Goal: Information Seeking & Learning: Learn about a topic

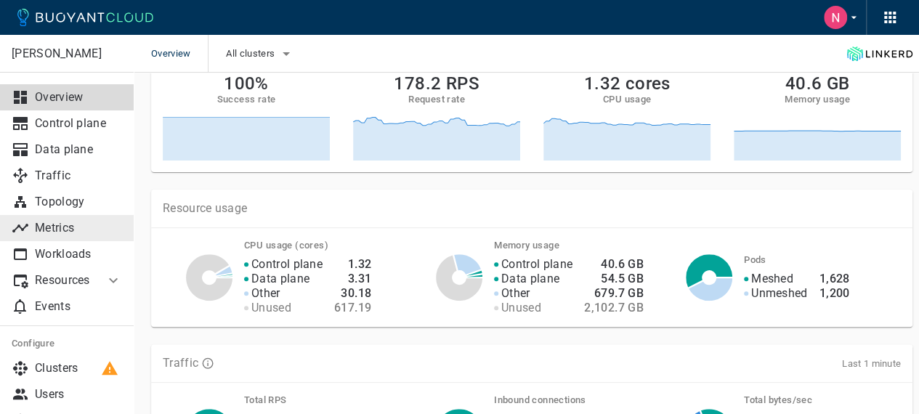
scroll to position [145, 0]
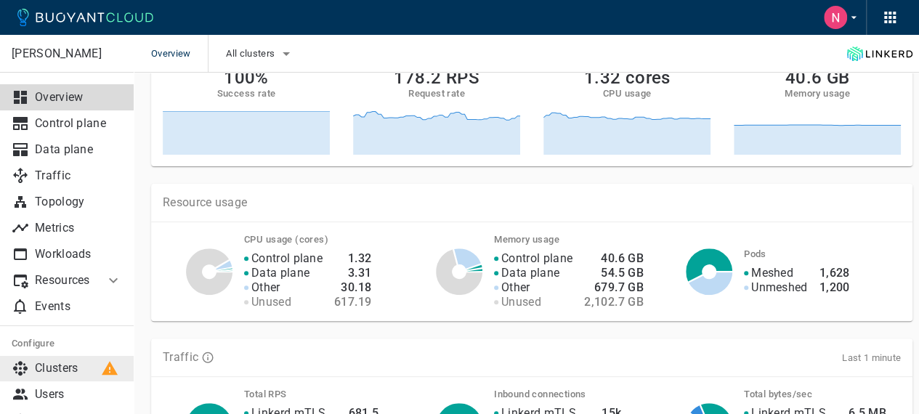
click at [68, 367] on p "Clusters" at bounding box center [78, 368] width 87 height 15
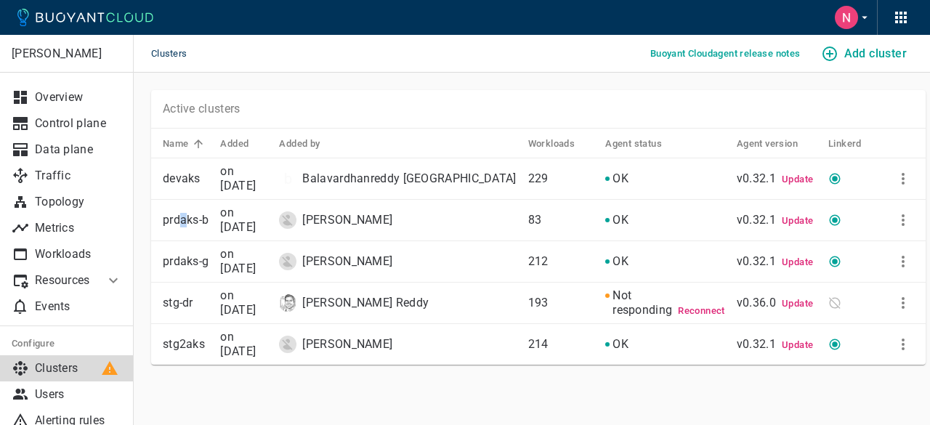
click at [177, 223] on p "prdaks-b" at bounding box center [186, 220] width 46 height 15
click at [52, 179] on p "Traffic" at bounding box center [78, 176] width 87 height 15
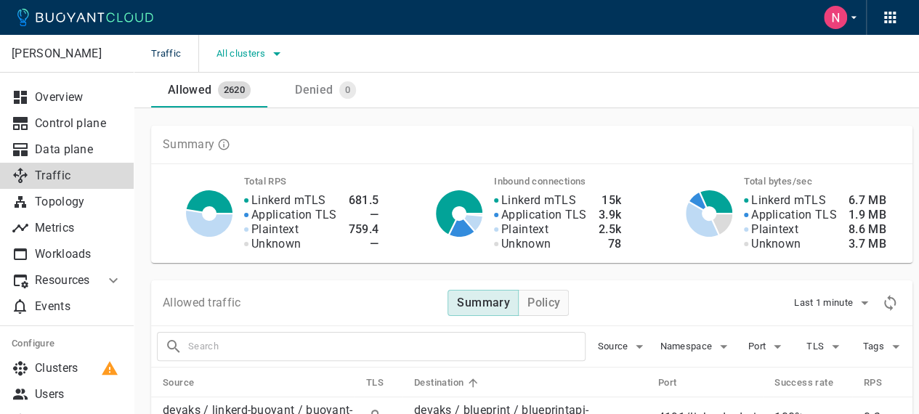
click at [258, 52] on span "All clusters" at bounding box center [243, 54] width 52 height 12
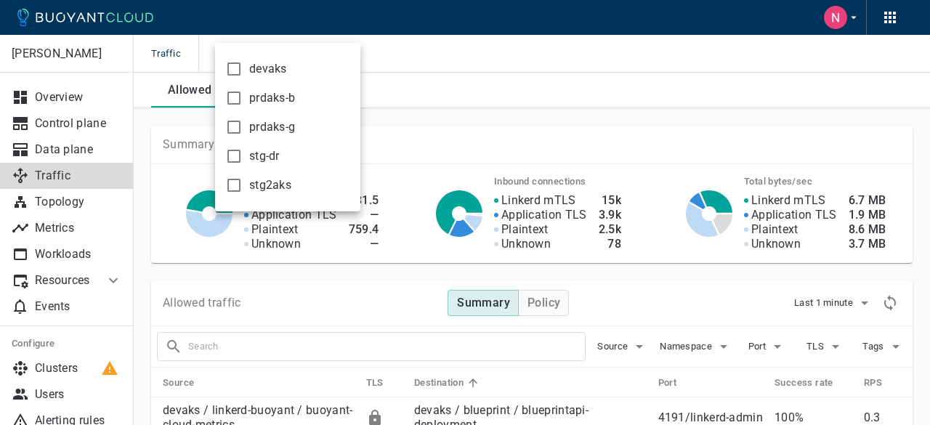
click at [230, 126] on input "prdaks-g" at bounding box center [233, 126] width 17 height 17
checkbox input "true"
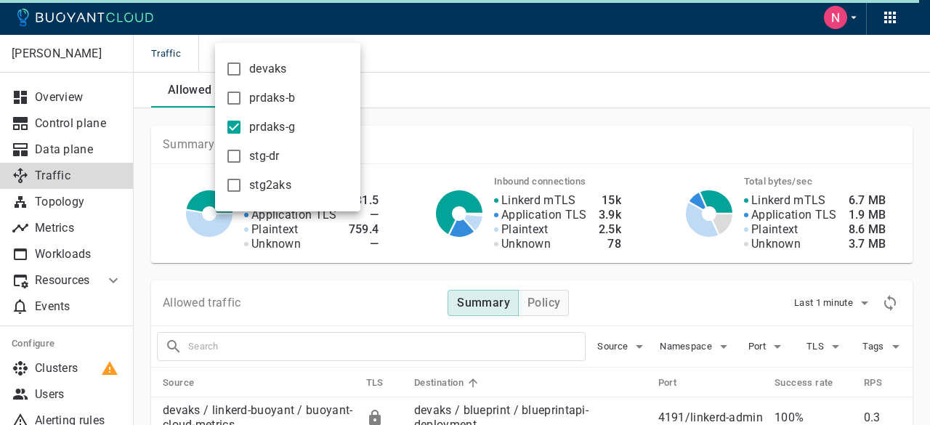
click at [472, 122] on div at bounding box center [465, 212] width 930 height 425
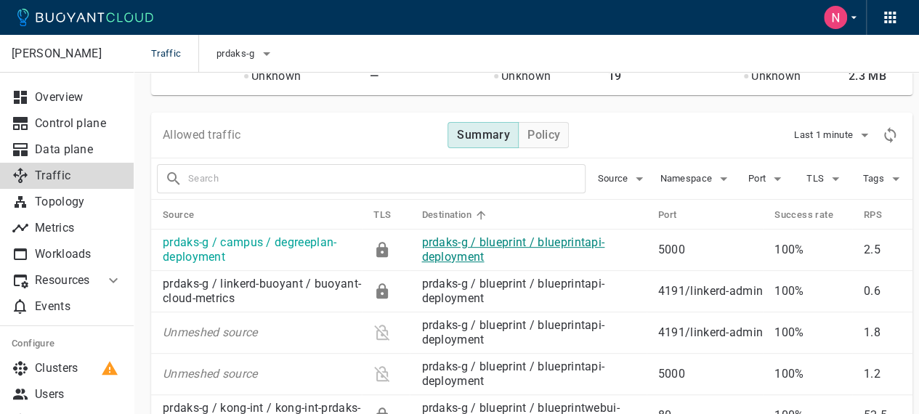
scroll to position [145, 0]
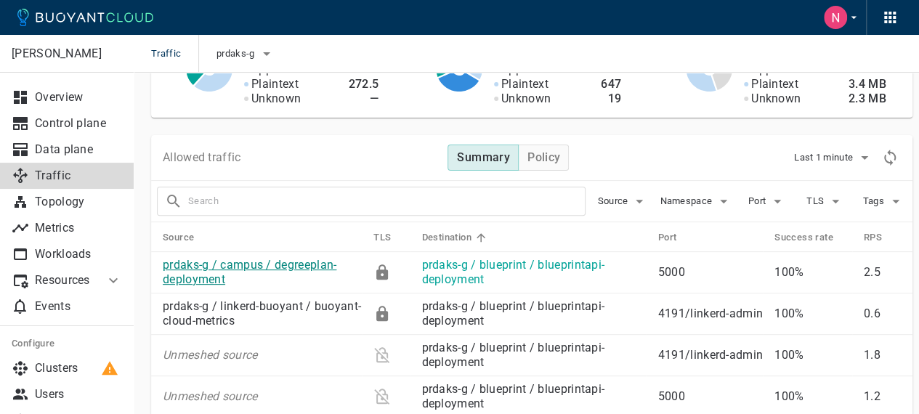
click at [308, 265] on link "prdaks-g / campus / degreeplan-deployment" at bounding box center [250, 272] width 174 height 28
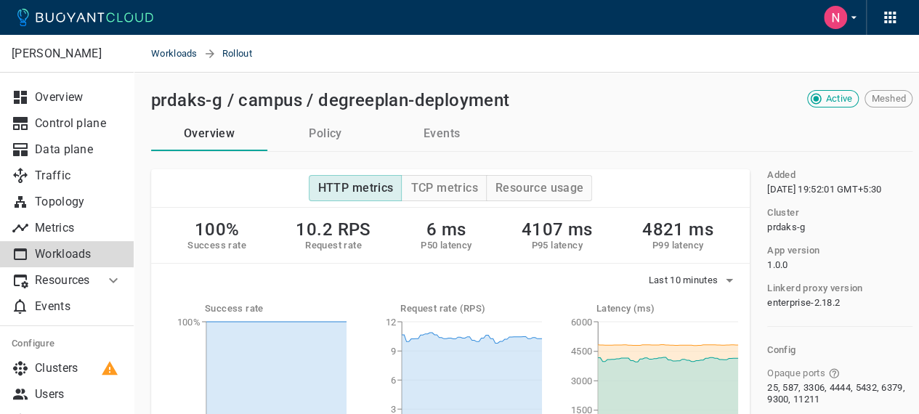
click at [756, 390] on div "Opaque ports 25, 587, 3306, 4444, 5432, 6379, 9300, 11211" at bounding box center [834, 380] width 157 height 49
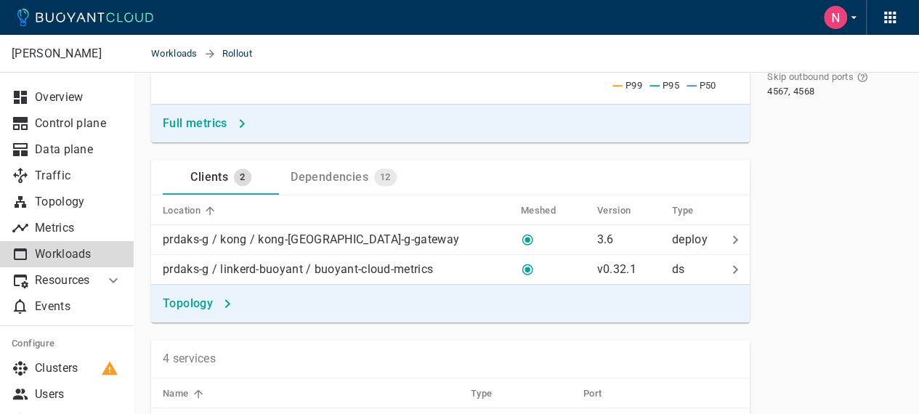
scroll to position [363, 0]
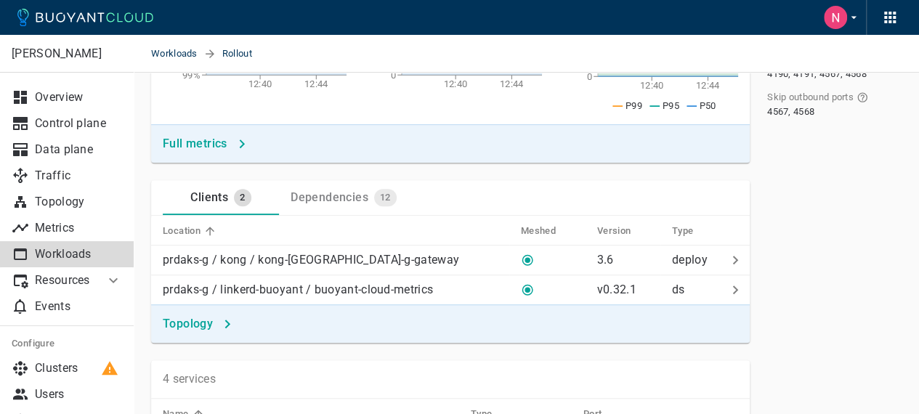
click at [342, 204] on div "Dependencies 12" at bounding box center [341, 194] width 112 height 23
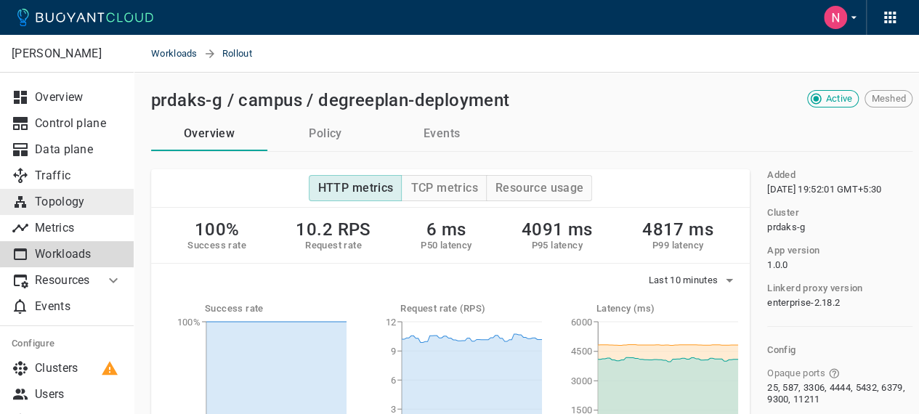
click at [58, 211] on link "Topology" at bounding box center [67, 202] width 134 height 26
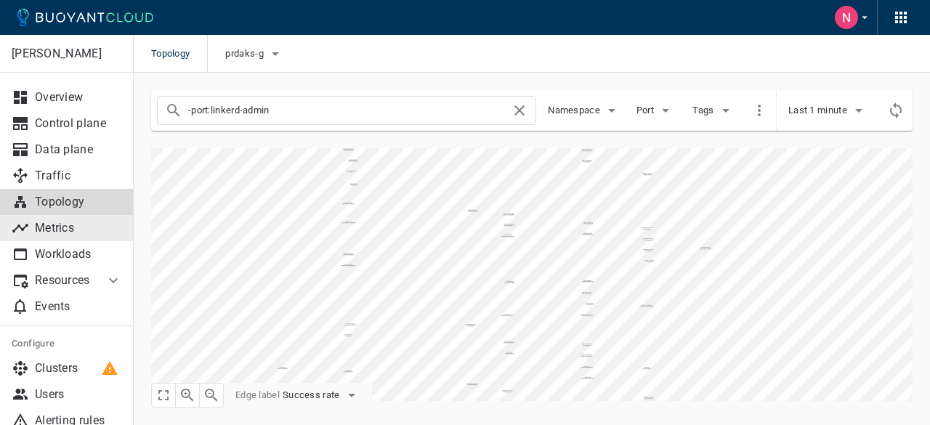
click at [59, 233] on p "Metrics" at bounding box center [78, 228] width 87 height 15
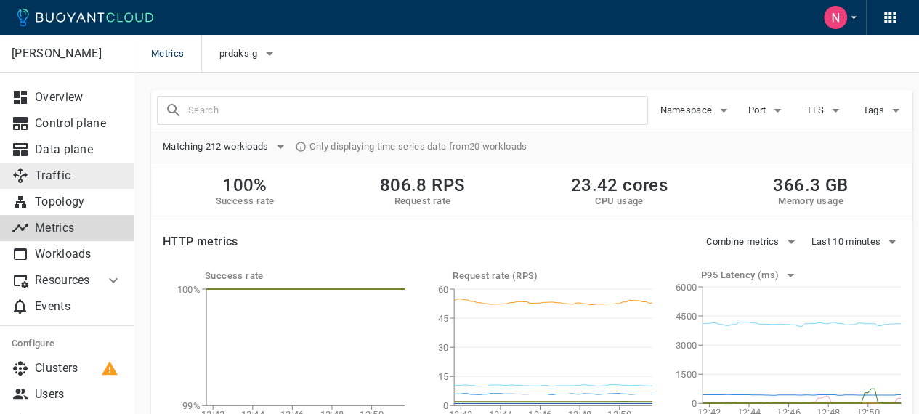
click at [67, 175] on p "Traffic" at bounding box center [78, 176] width 87 height 15
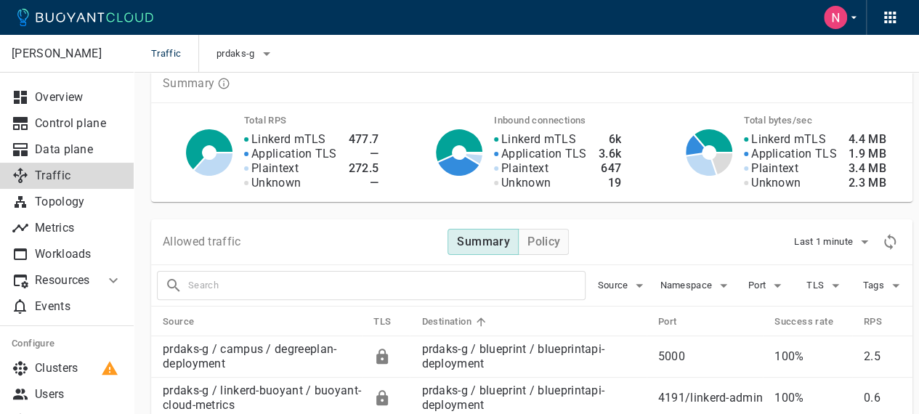
scroll to position [145, 0]
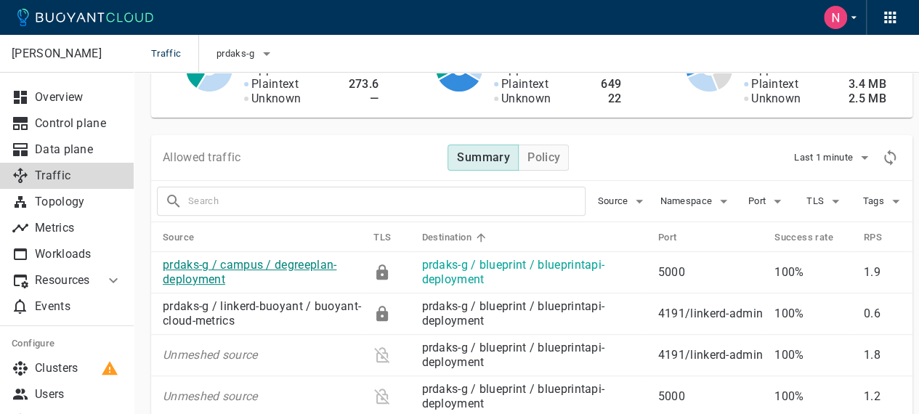
click at [281, 261] on link "prdaks-g / campus / degreeplan-deployment" at bounding box center [250, 272] width 174 height 28
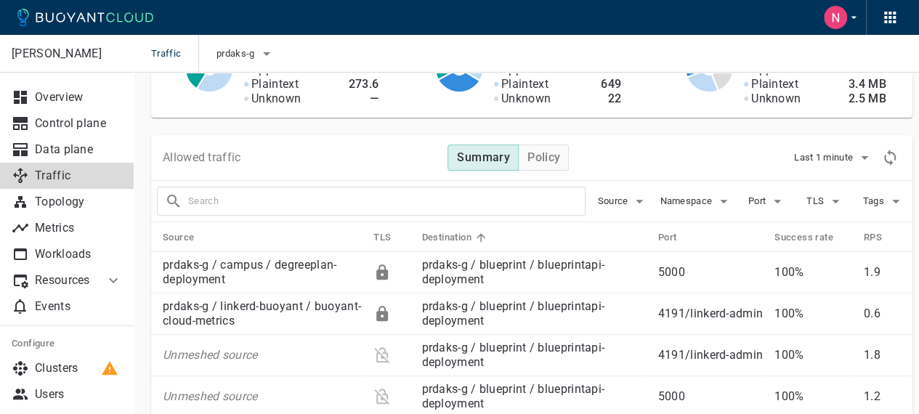
click at [211, 198] on input "text" at bounding box center [386, 201] width 397 height 20
paste input "kong-prdaks-g-gateway"
type input "kong-prdaks-g-gateway"
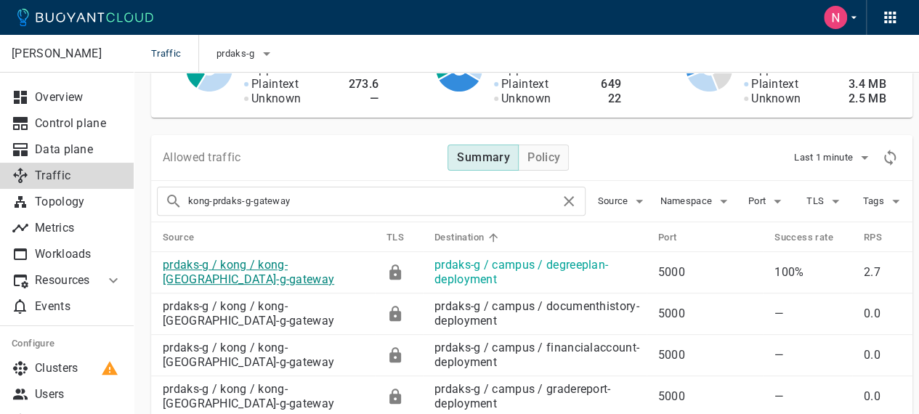
click at [291, 262] on link "prdaks-g / kong / kong-[GEOGRAPHIC_DATA]-g-gateway" at bounding box center [248, 272] width 171 height 28
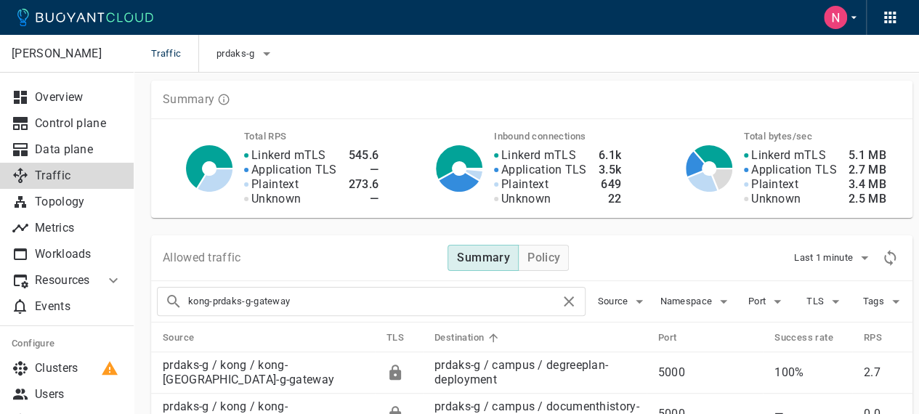
scroll to position [145, 0]
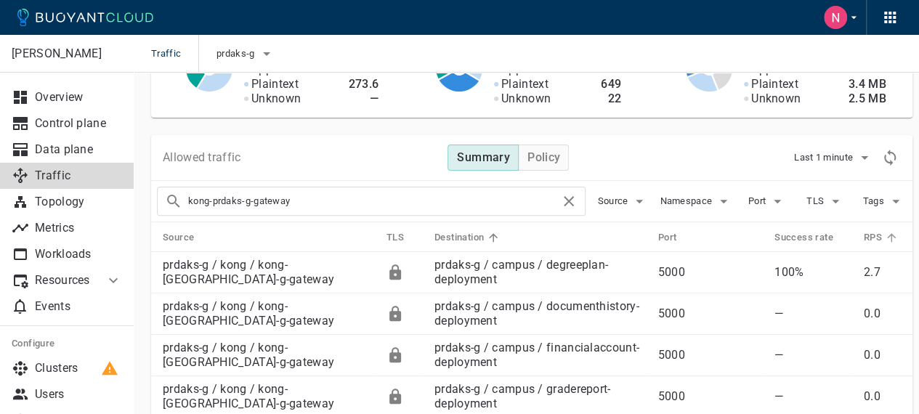
click at [889, 235] on icon at bounding box center [891, 237] width 9 height 9
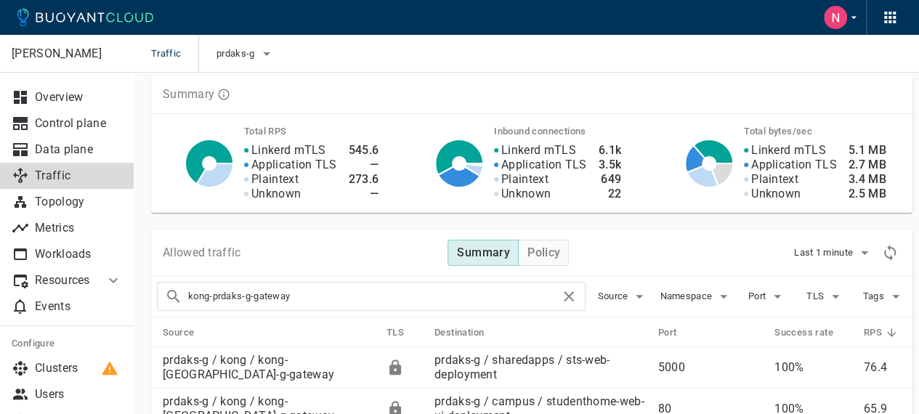
scroll to position [73, 0]
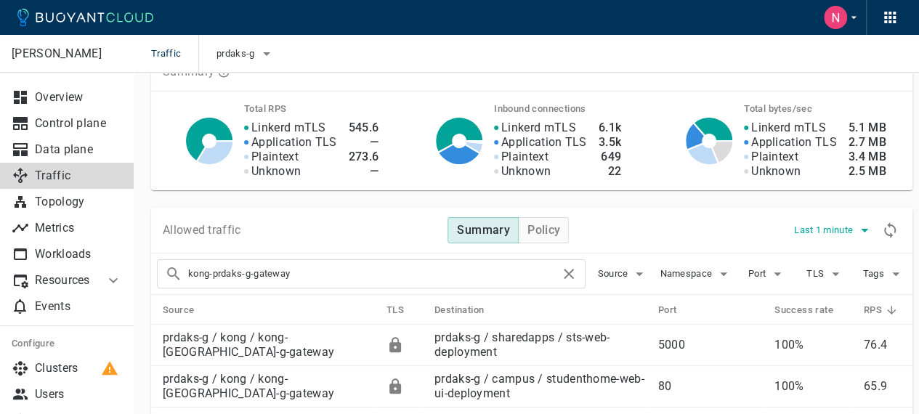
click at [821, 234] on span "Last 1 minute" at bounding box center [825, 231] width 62 height 12
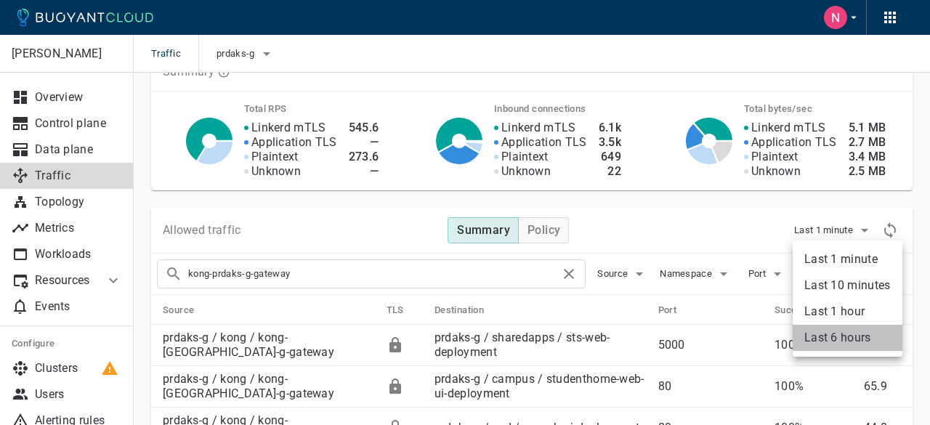
click at [847, 344] on li "Last 6 hours" at bounding box center [848, 338] width 110 height 26
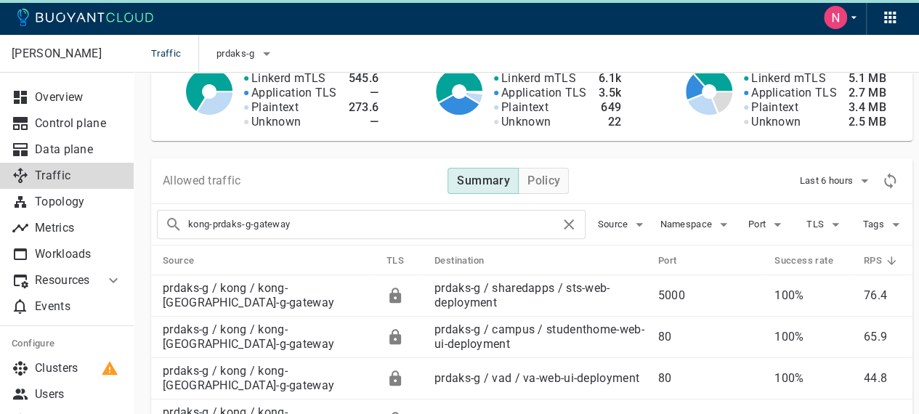
scroll to position [145, 0]
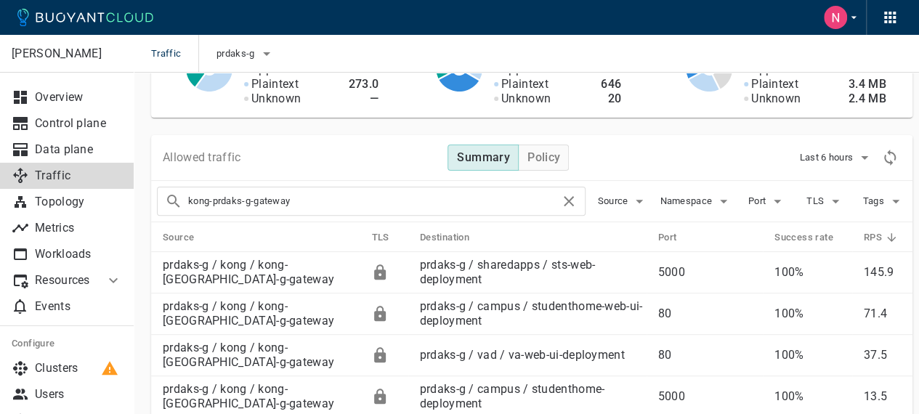
click at [887, 232] on icon at bounding box center [891, 237] width 13 height 13
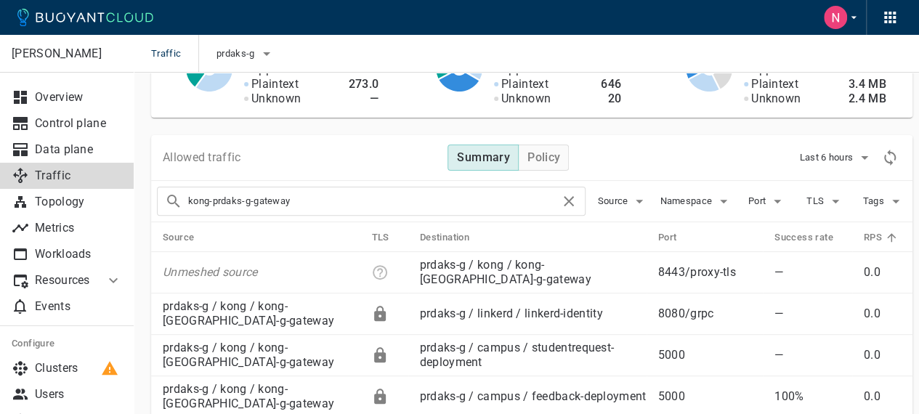
click at [887, 232] on icon at bounding box center [891, 237] width 13 height 13
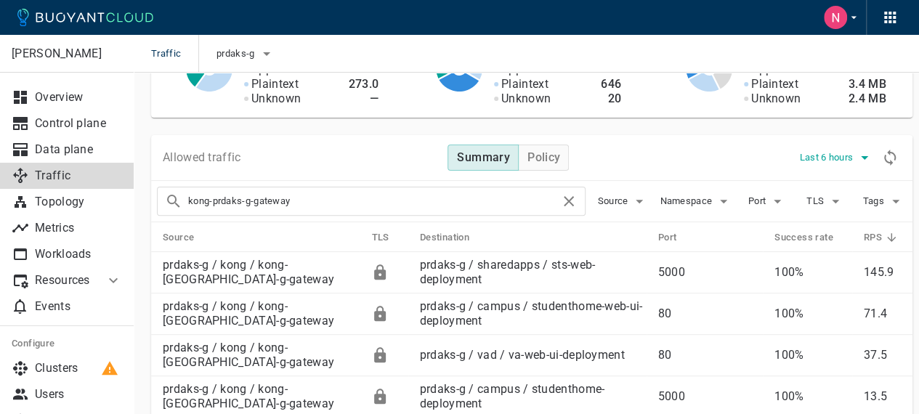
click at [866, 160] on icon "button" at bounding box center [864, 157] width 17 height 17
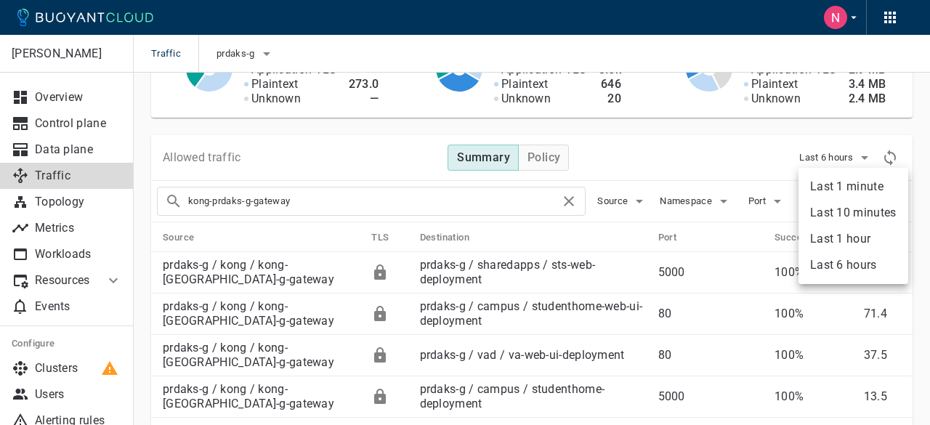
click at [667, 127] on div at bounding box center [465, 212] width 930 height 425
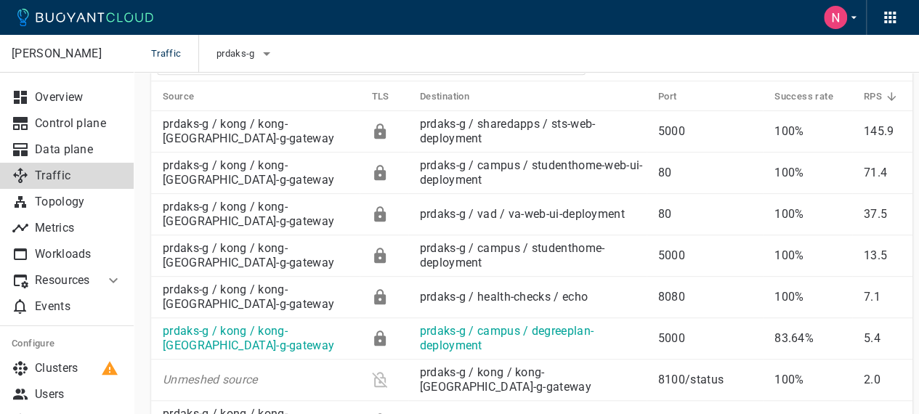
scroll to position [363, 0]
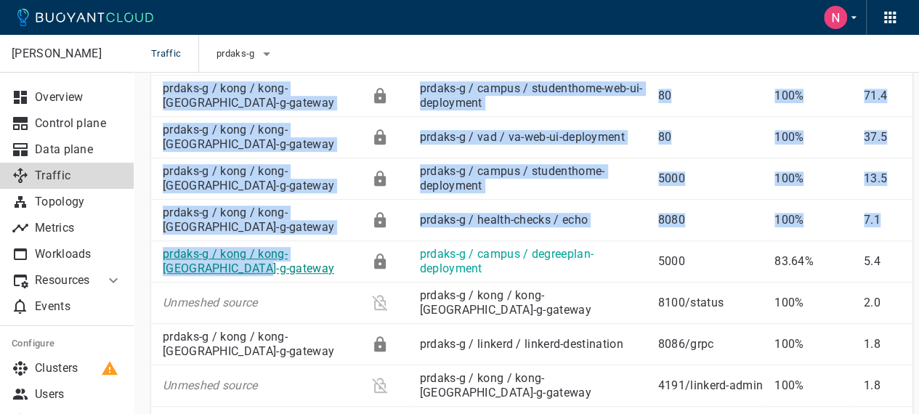
drag, startPoint x: 144, startPoint y: 248, endPoint x: 217, endPoint y: 269, distance: 76.4
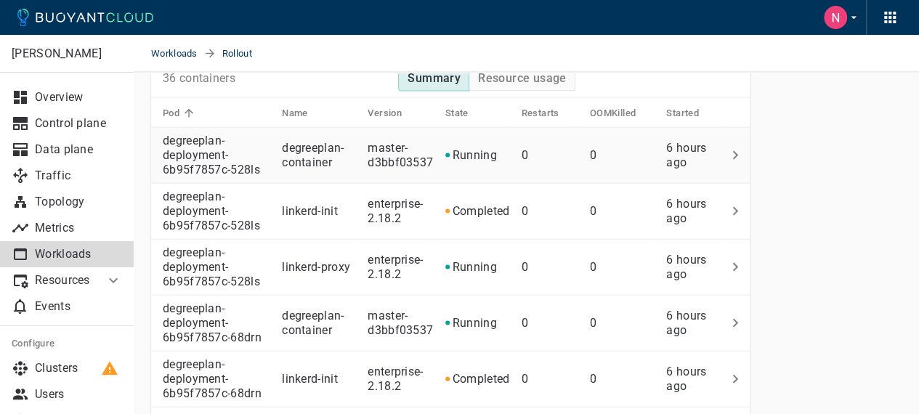
scroll to position [1308, 0]
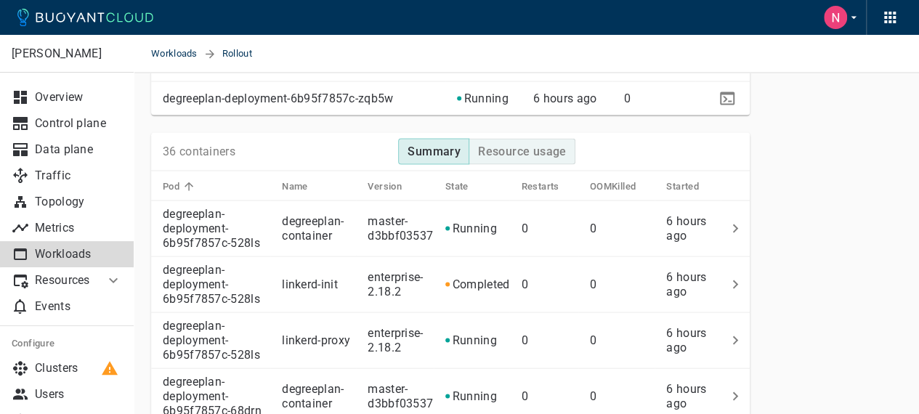
click at [525, 144] on h4 "Resource usage" at bounding box center [522, 151] width 89 height 15
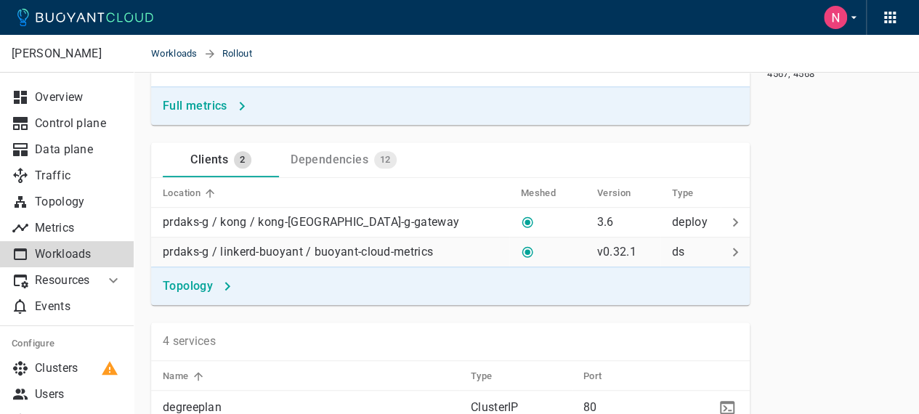
scroll to position [445, 0]
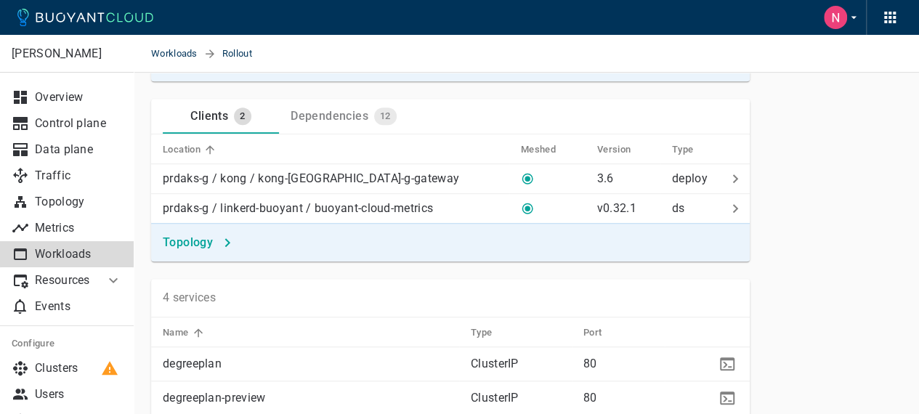
click at [315, 117] on div "Dependencies" at bounding box center [327, 113] width 84 height 20
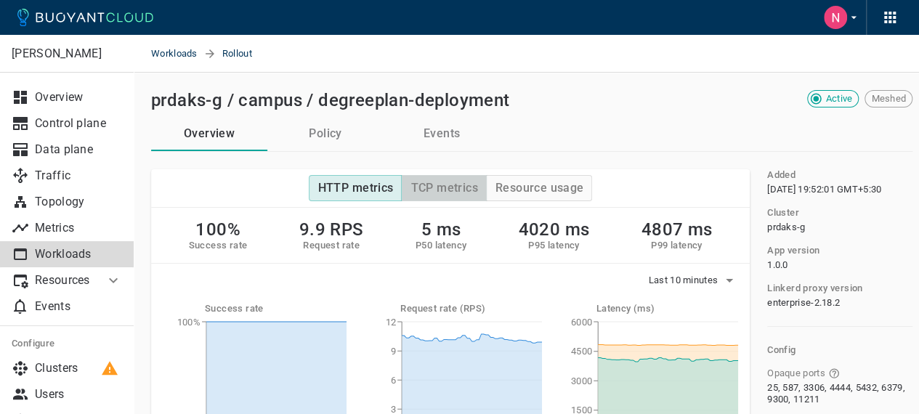
click at [449, 178] on button "TCP metrics" at bounding box center [443, 188] width 85 height 26
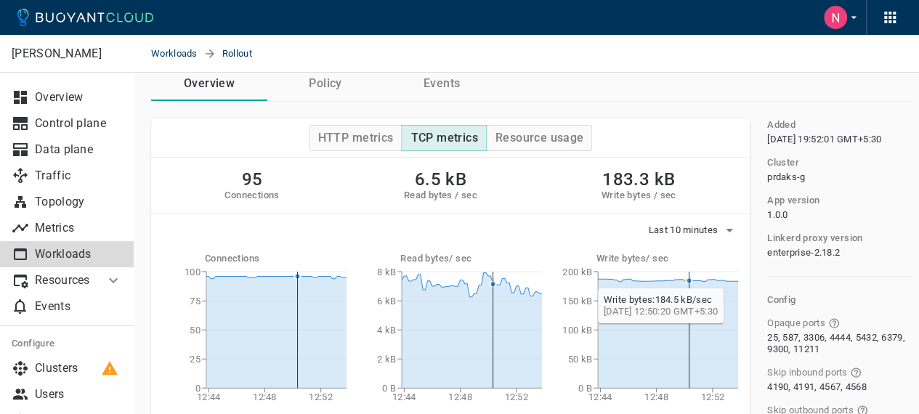
scroll to position [73, 0]
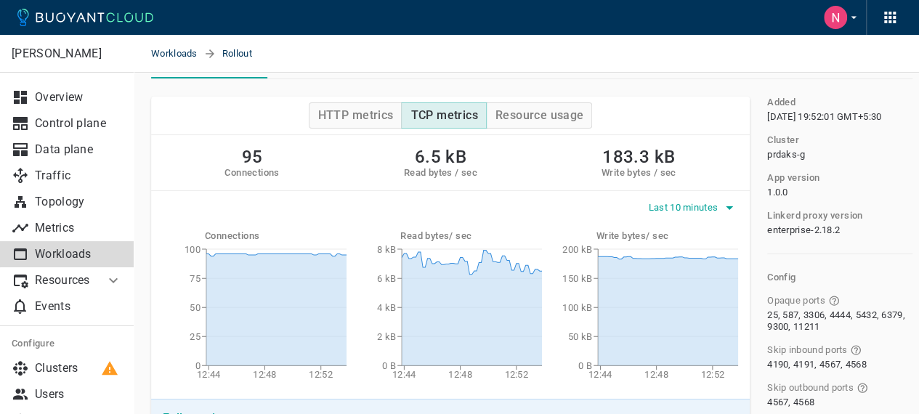
click at [692, 216] on button "Last 10 minutes" at bounding box center [694, 208] width 90 height 22
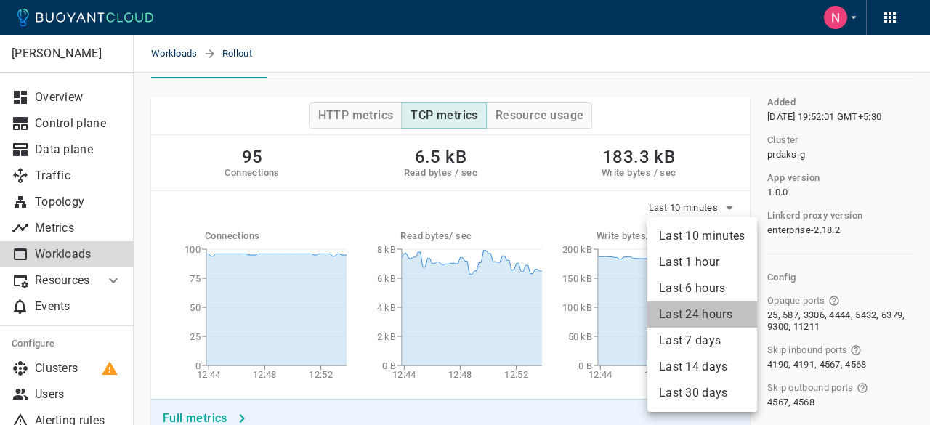
click at [703, 308] on li "Last 24 hours" at bounding box center [702, 315] width 110 height 26
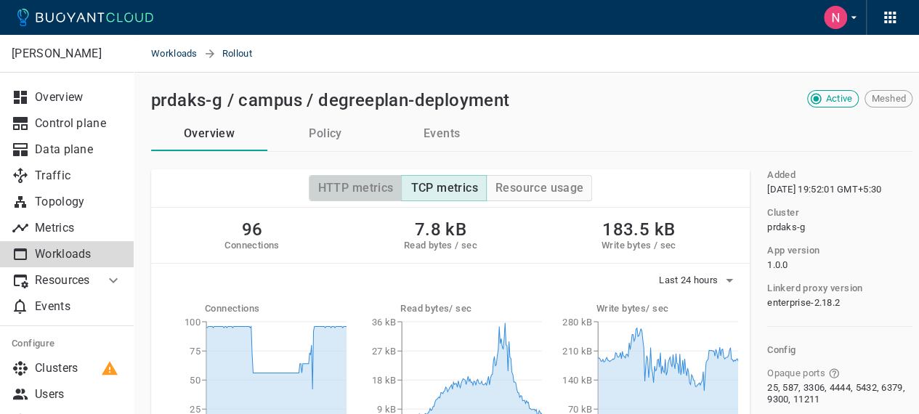
click at [367, 187] on h4 "HTTP metrics" at bounding box center [356, 188] width 76 height 15
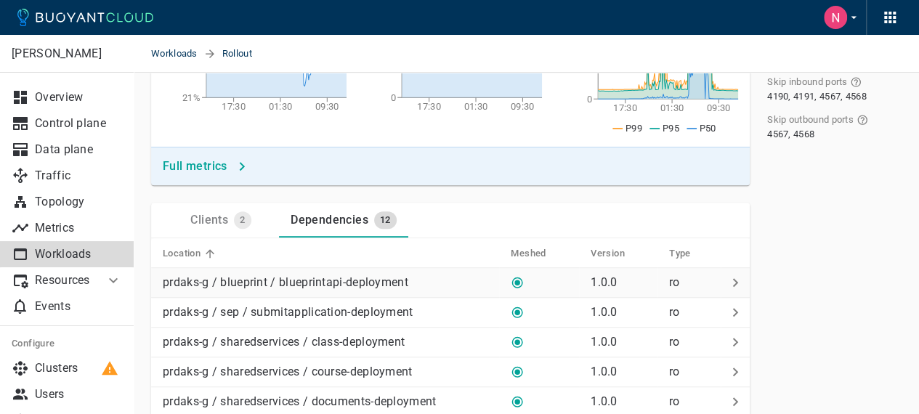
scroll to position [363, 0]
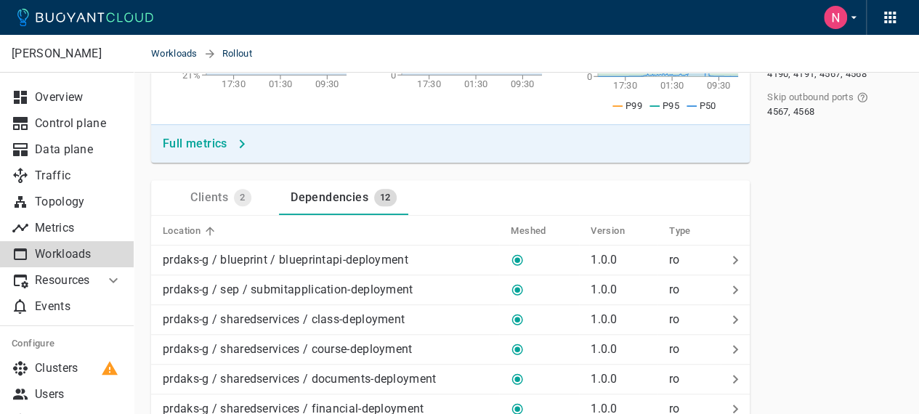
click at [202, 202] on div "Clients" at bounding box center [207, 195] width 44 height 20
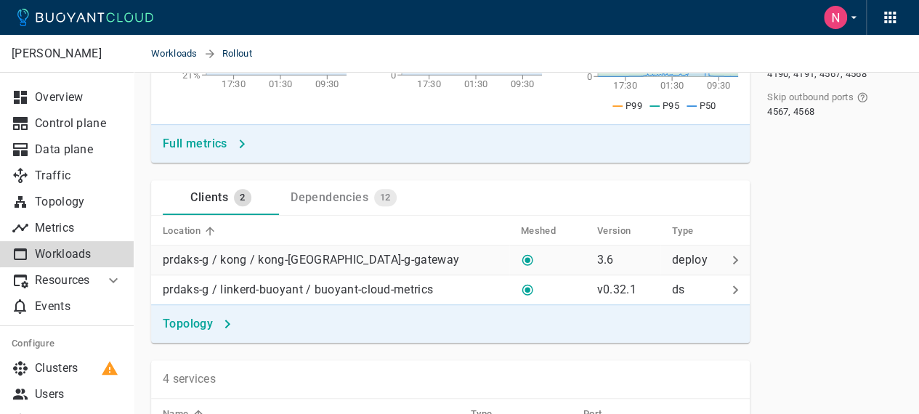
click at [299, 254] on p "prdaks-g / kong / kong-[GEOGRAPHIC_DATA]-g-gateway" at bounding box center [311, 260] width 296 height 15
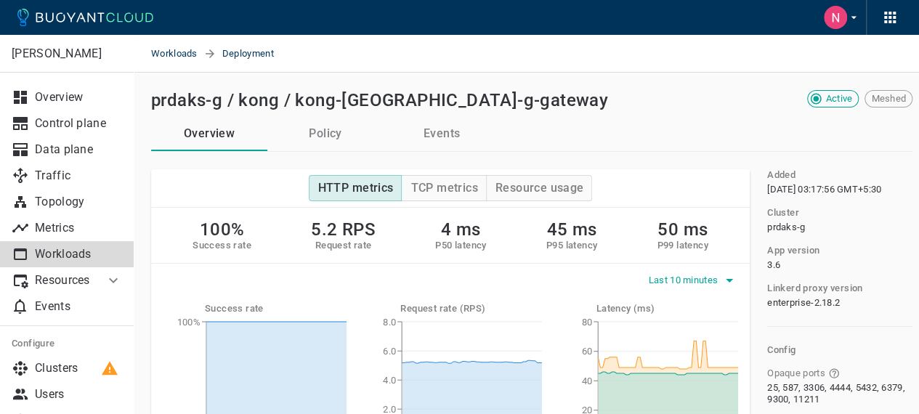
click at [682, 276] on span "Last 10 minutes" at bounding box center [685, 281] width 73 height 12
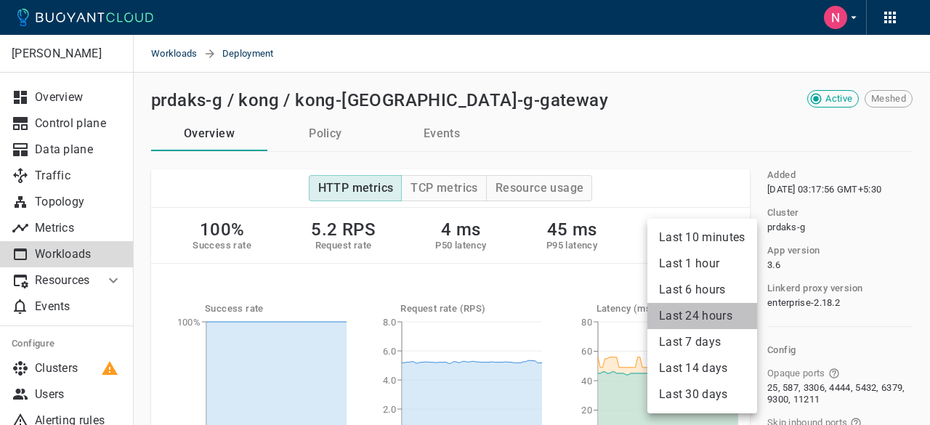
click at [700, 315] on li "Last 24 hours" at bounding box center [702, 316] width 110 height 26
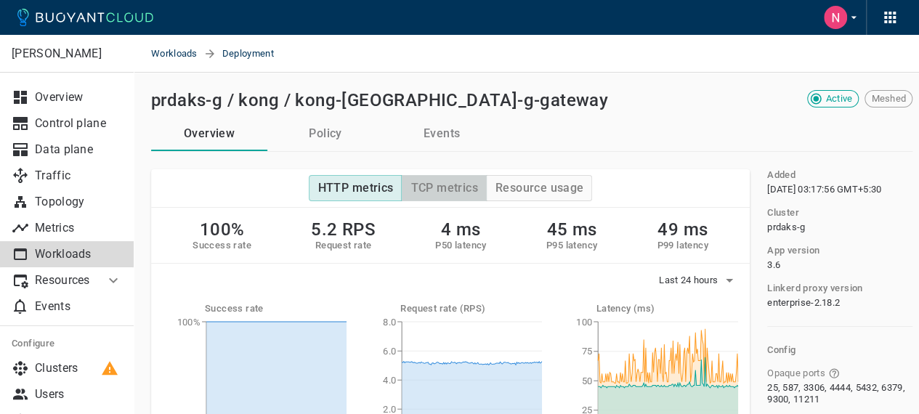
click at [435, 185] on h4 "TCP metrics" at bounding box center [444, 188] width 67 height 15
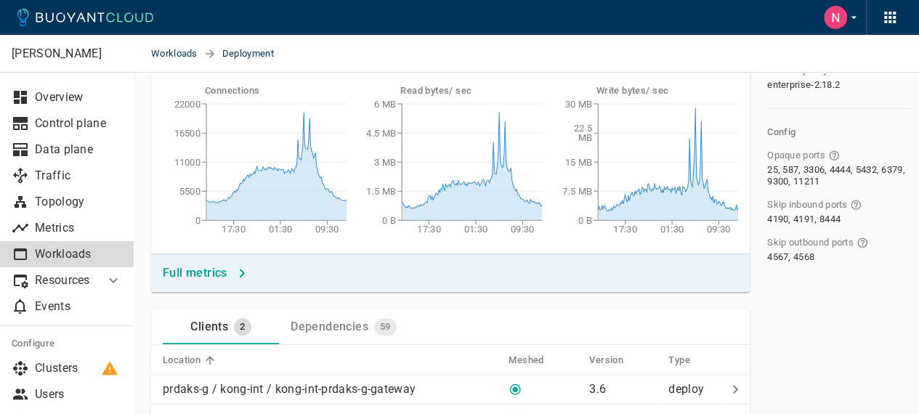
scroll to position [291, 0]
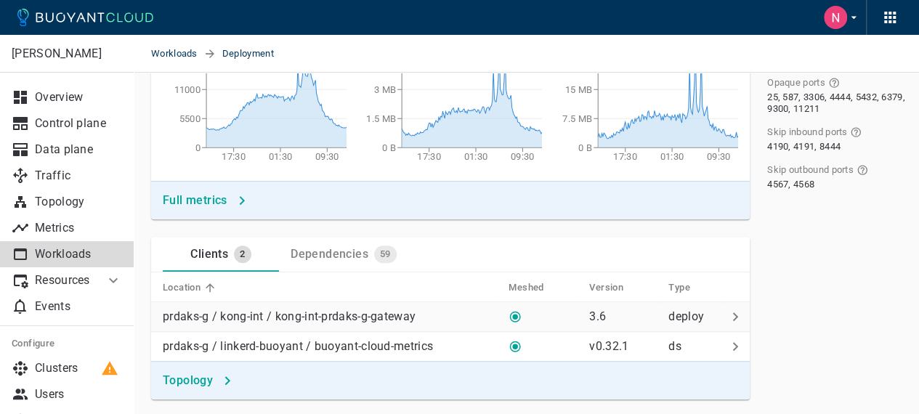
click at [731, 311] on icon at bounding box center [735, 316] width 17 height 17
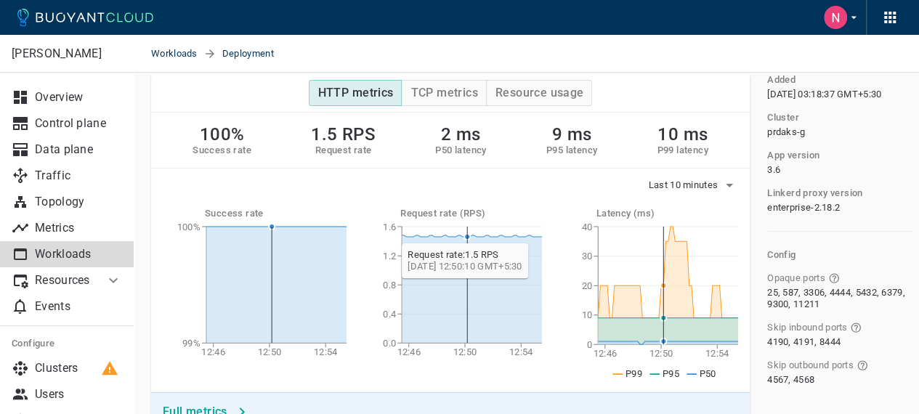
scroll to position [73, 0]
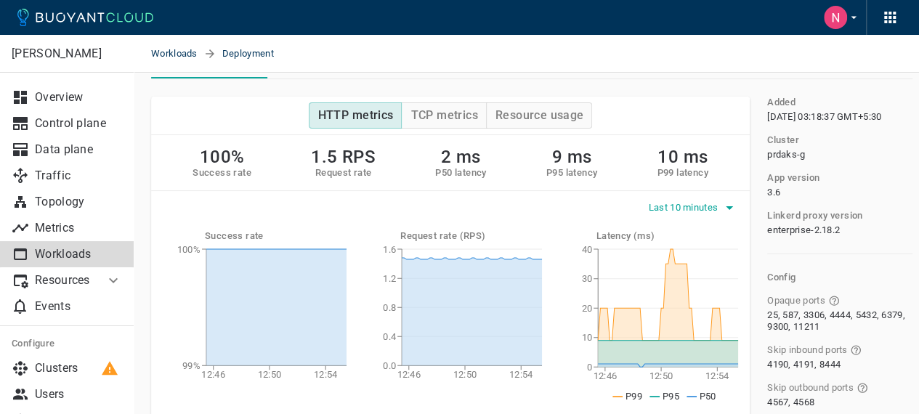
click at [706, 212] on button "Last 10 minutes" at bounding box center [694, 208] width 90 height 22
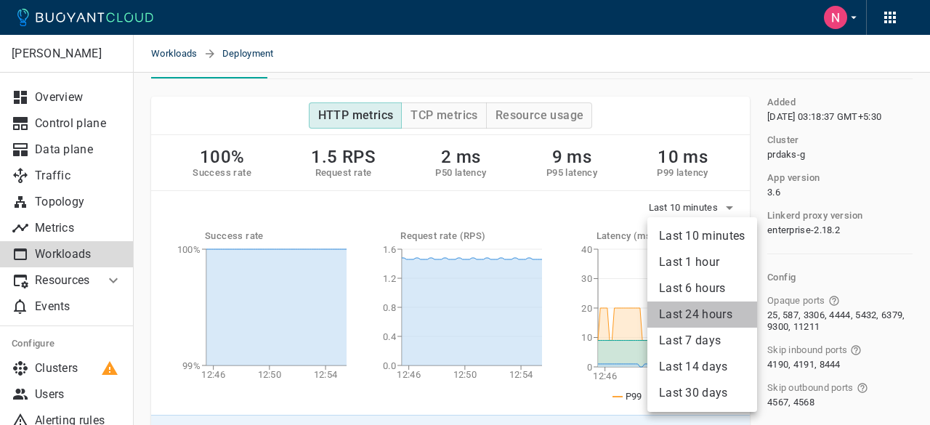
click at [703, 306] on li "Last 24 hours" at bounding box center [702, 315] width 110 height 26
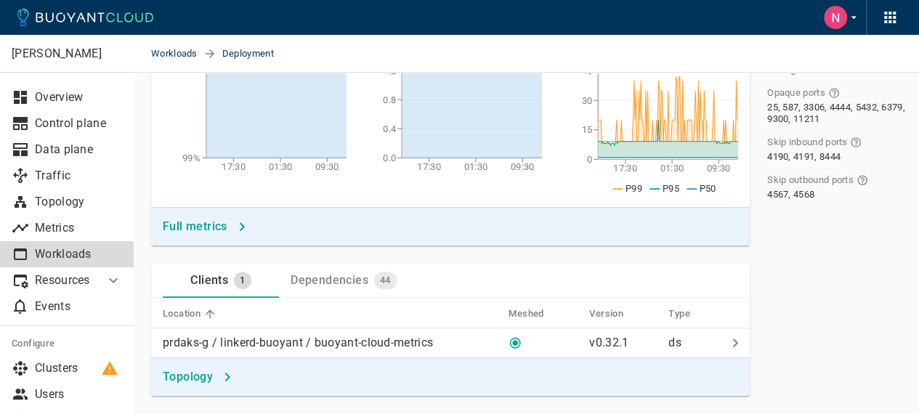
scroll to position [291, 0]
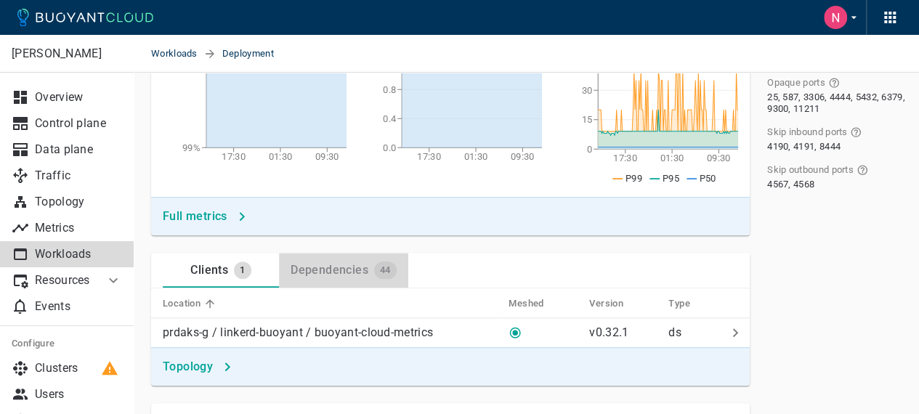
click at [340, 277] on div "Dependencies 44" at bounding box center [341, 267] width 112 height 23
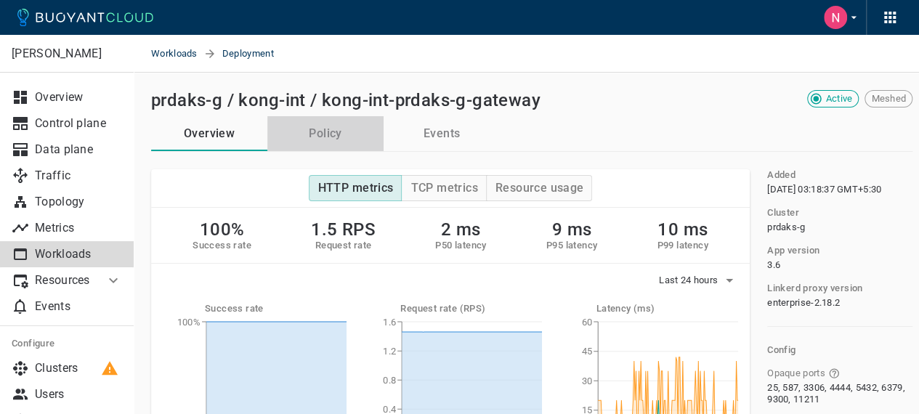
click at [328, 137] on button "Policy" at bounding box center [325, 133] width 116 height 35
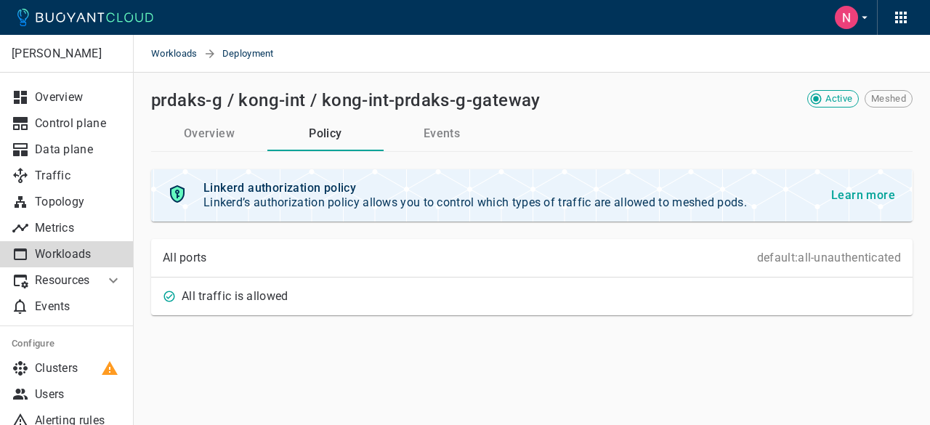
click at [427, 130] on button "Events" at bounding box center [442, 133] width 116 height 35
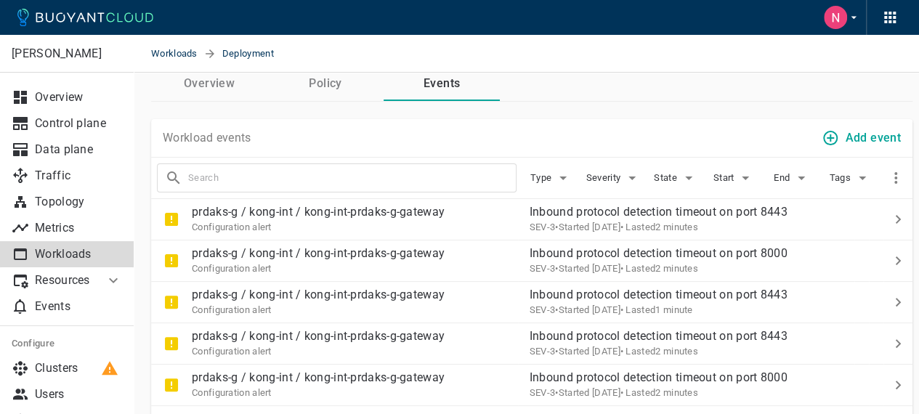
scroll to position [73, 0]
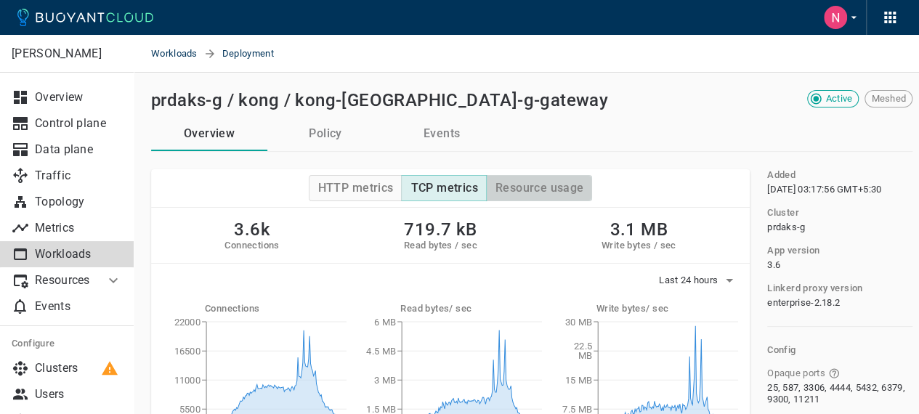
click at [545, 187] on h4 "Resource usage" at bounding box center [540, 188] width 89 height 15
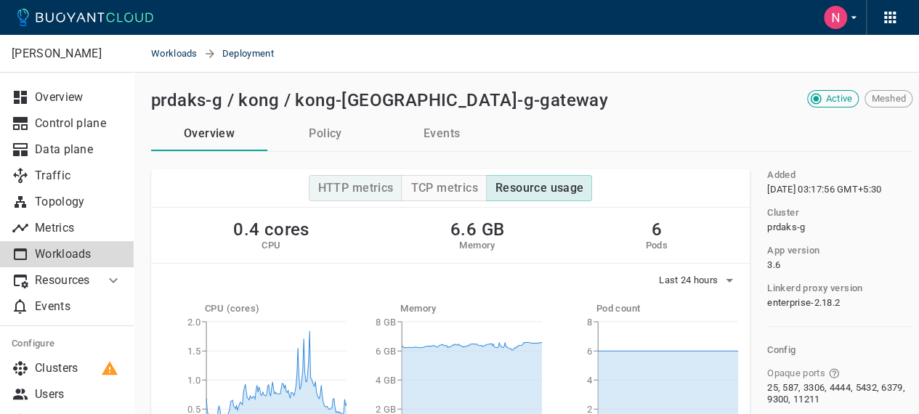
click at [337, 193] on h4 "HTTP metrics" at bounding box center [356, 188] width 76 height 15
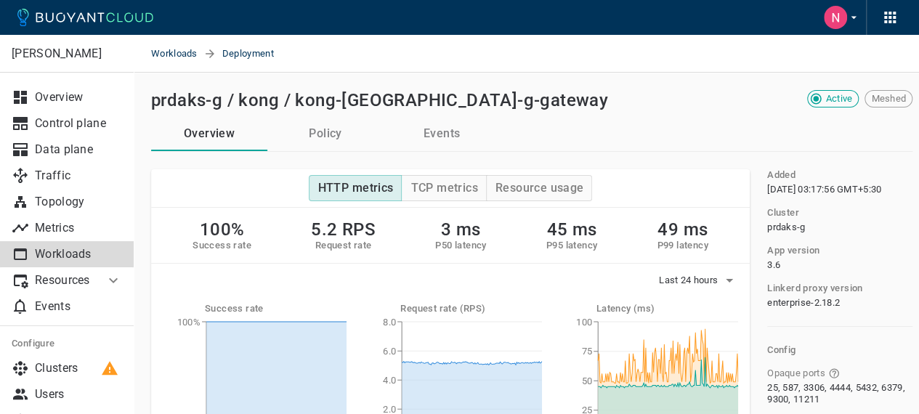
click at [428, 132] on button "Events" at bounding box center [442, 133] width 116 height 35
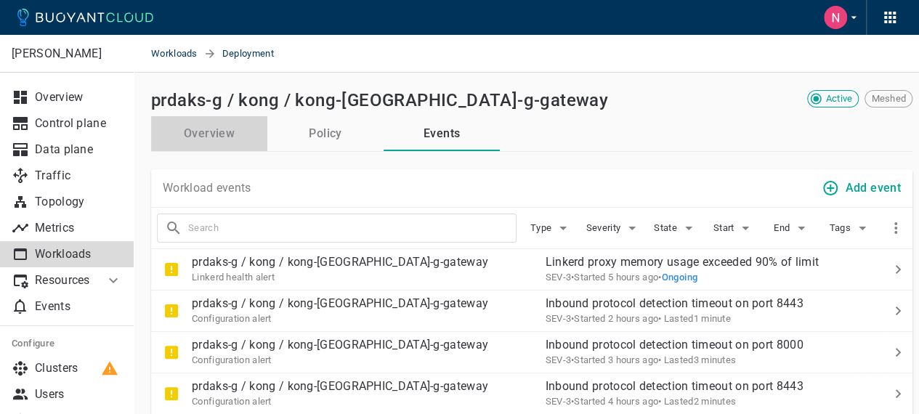
click at [211, 134] on button "Overview" at bounding box center [209, 133] width 116 height 35
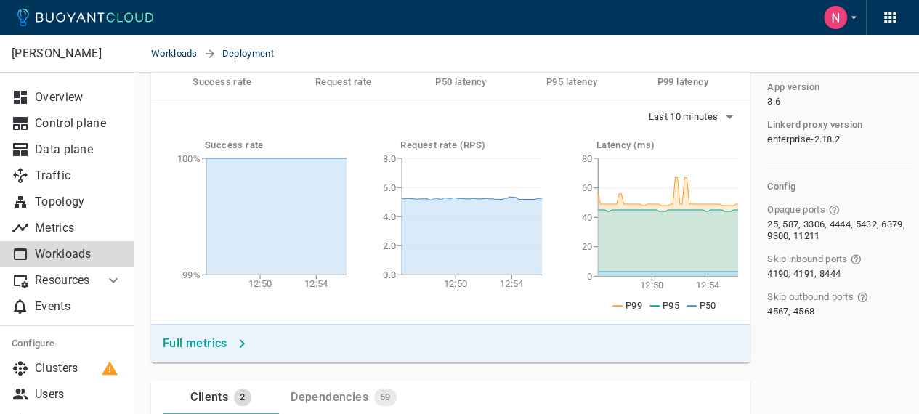
scroll to position [73, 0]
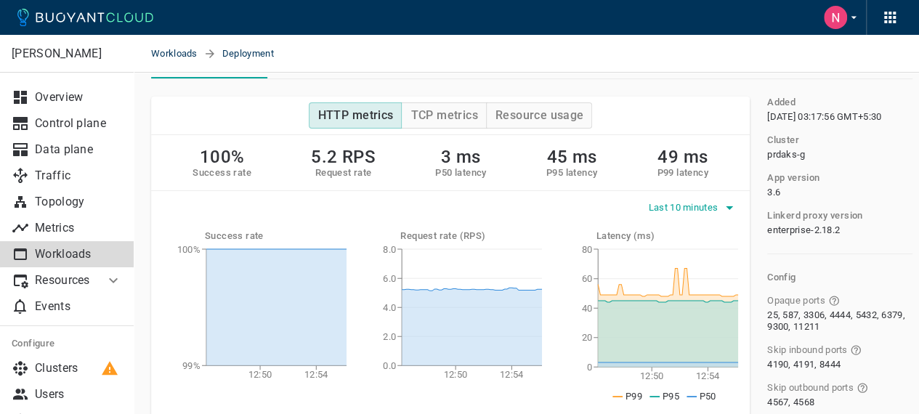
click at [666, 202] on span "Last 10 minutes" at bounding box center [685, 208] width 73 height 12
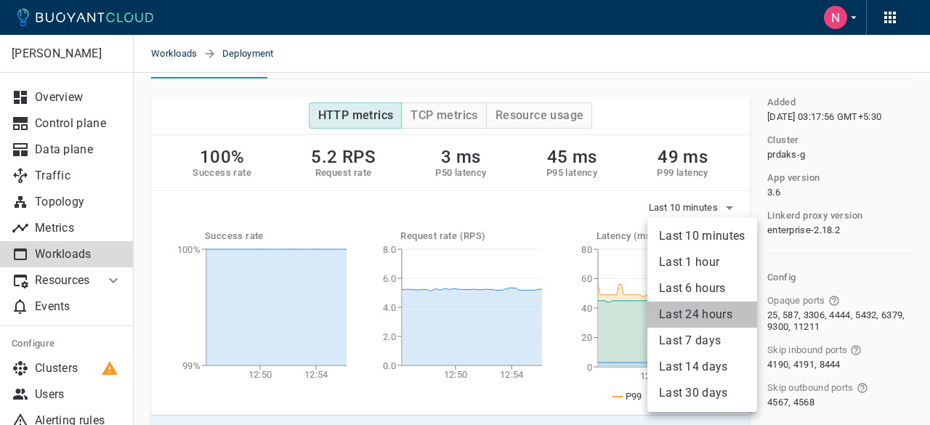
click at [703, 313] on li "Last 24 hours" at bounding box center [702, 315] width 110 height 26
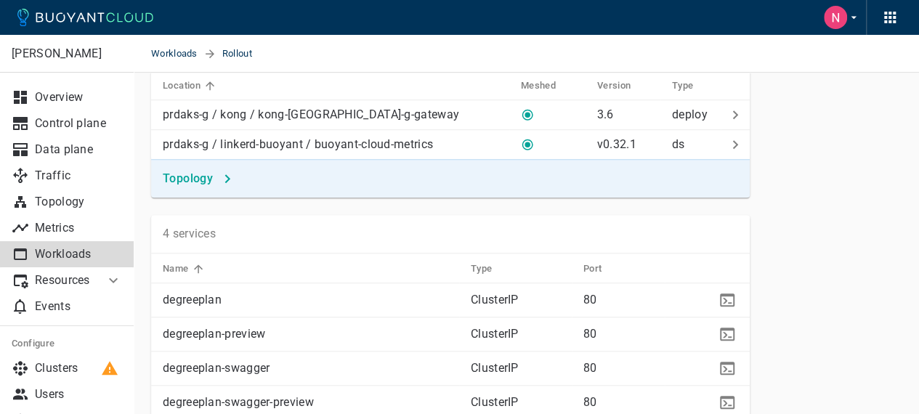
scroll to position [363, 0]
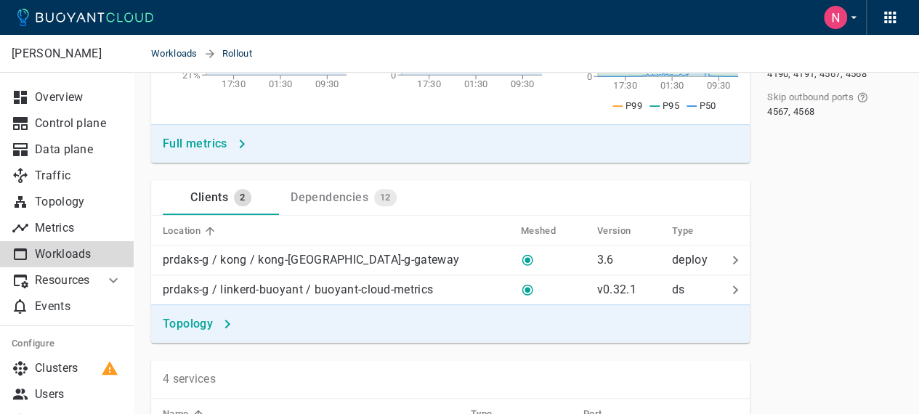
click at [179, 320] on h4 "Topology" at bounding box center [188, 324] width 50 height 15
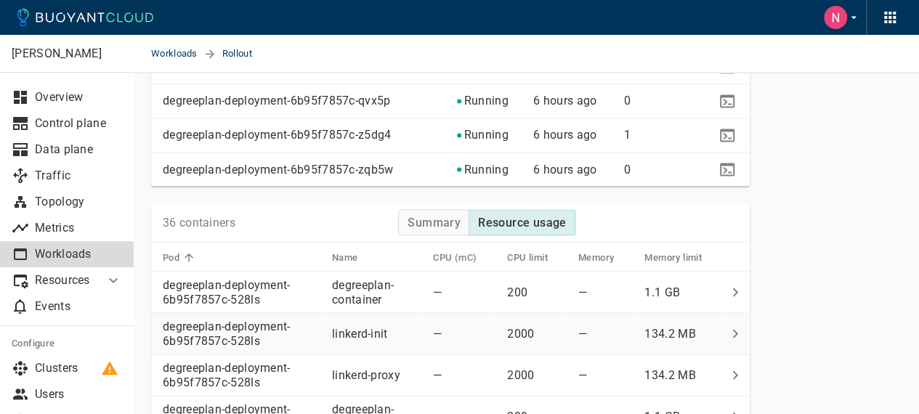
scroll to position [1235, 0]
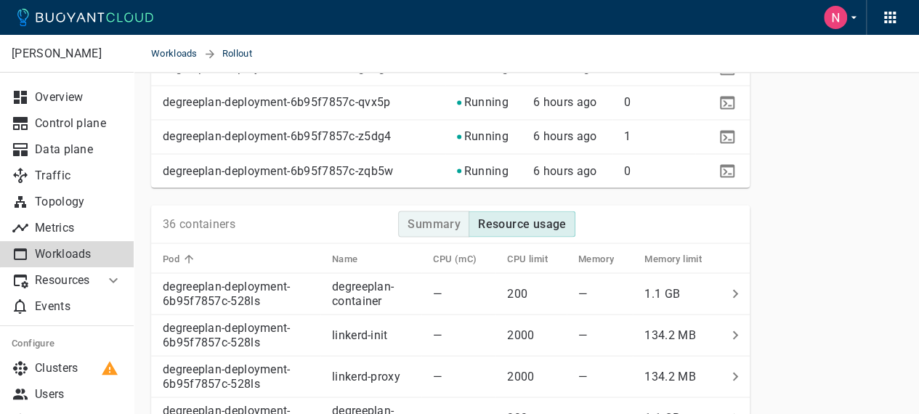
click at [419, 219] on h4 "Summary" at bounding box center [434, 224] width 53 height 15
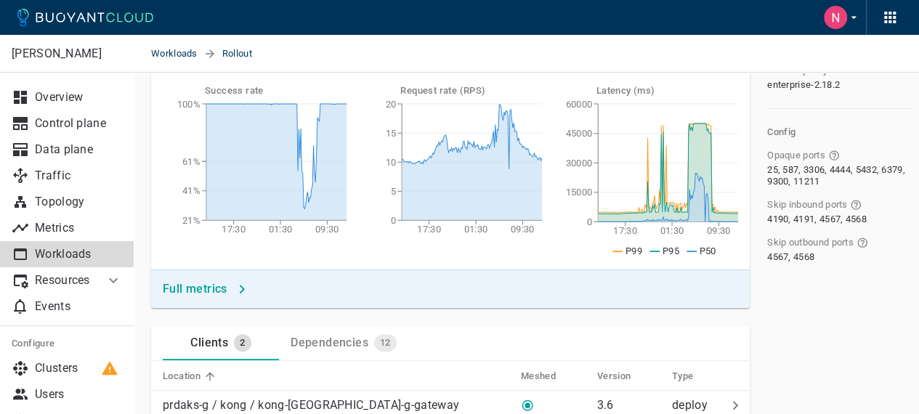
scroll to position [145, 0]
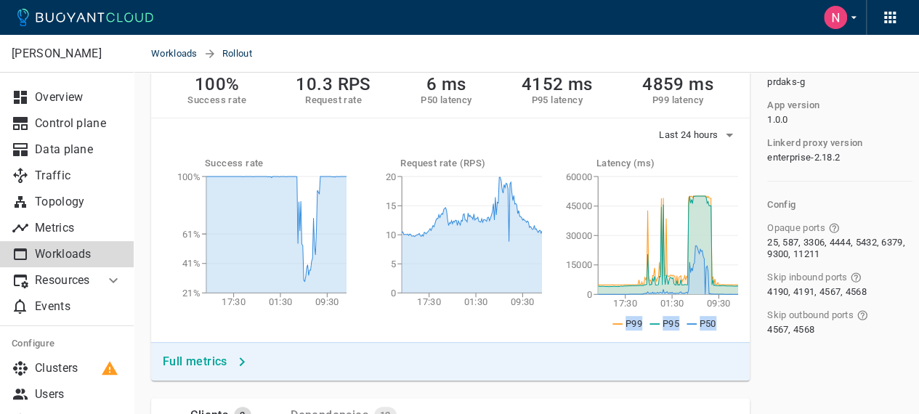
drag, startPoint x: 591, startPoint y: 319, endPoint x: 717, endPoint y: 318, distance: 125.7
click at [717, 318] on ul "P99 P95 P50" at bounding box center [668, 323] width 184 height 15
copy ul "P99 P95 P50"
click at [715, 334] on div "Success rate 17:30 01:30 09:30 21% 41% 61% 100% Request rate (RPS) 17:30 01:30 …" at bounding box center [445, 238] width 610 height 208
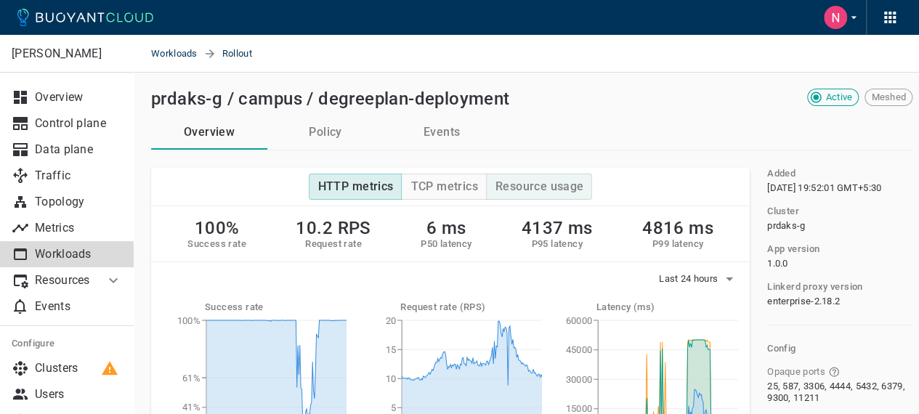
scroll to position [0, 0]
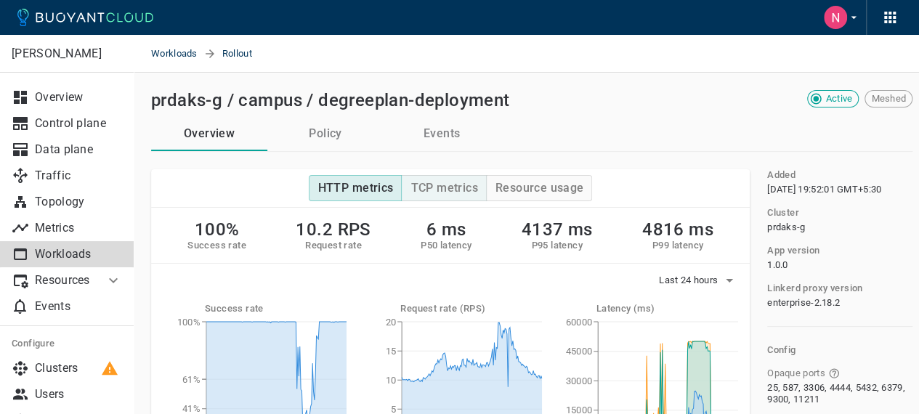
click at [449, 189] on h4 "TCP metrics" at bounding box center [444, 188] width 67 height 15
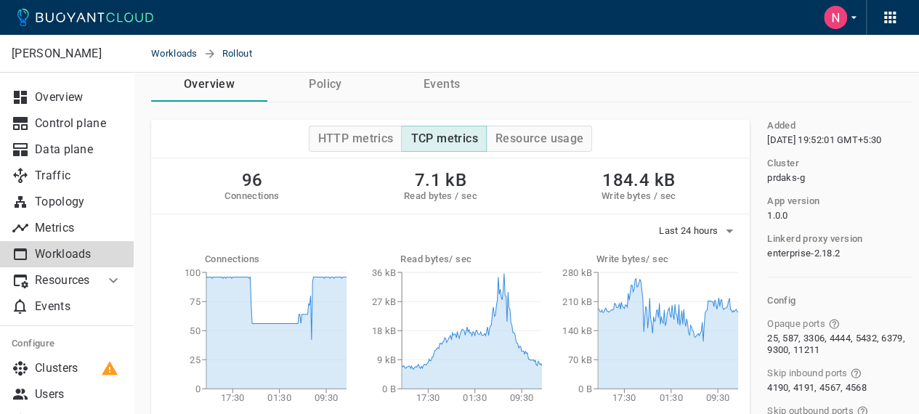
scroll to position [73, 0]
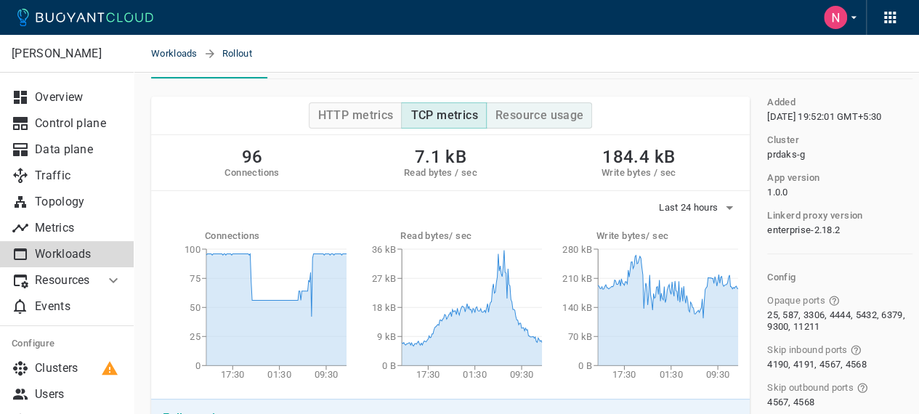
click at [535, 113] on h4 "Resource usage" at bounding box center [540, 115] width 89 height 15
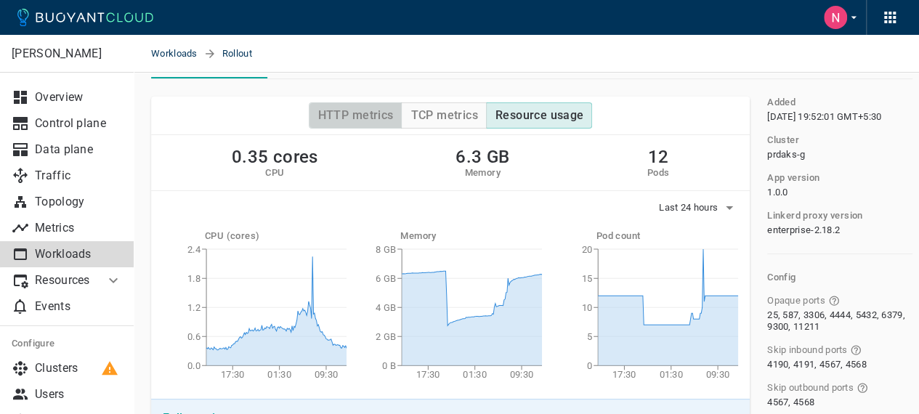
click at [349, 113] on h4 "HTTP metrics" at bounding box center [356, 115] width 76 height 15
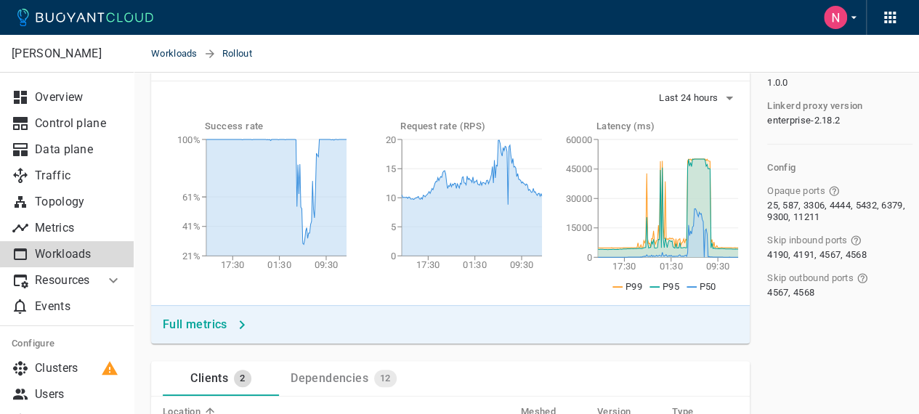
scroll to position [363, 0]
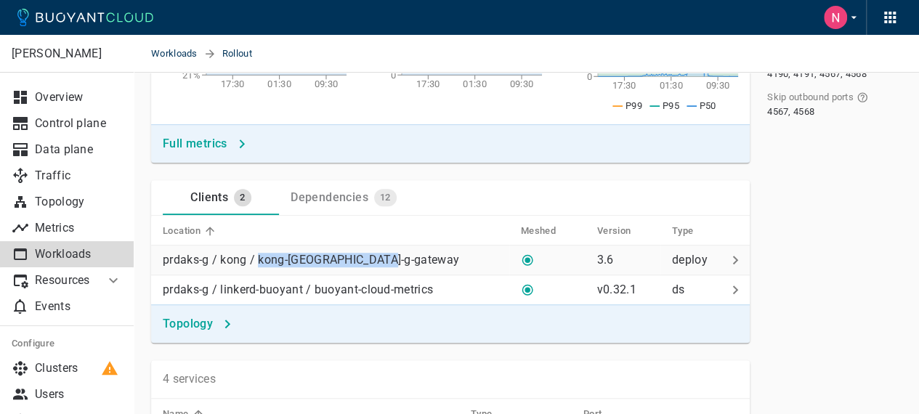
drag, startPoint x: 401, startPoint y: 261, endPoint x: 257, endPoint y: 260, distance: 144.6
click at [257, 260] on div "prdaks-g / kong / kong-[GEOGRAPHIC_DATA]-g-gateway" at bounding box center [333, 257] width 352 height 20
copy p "kong-prdaks-g-gateway"
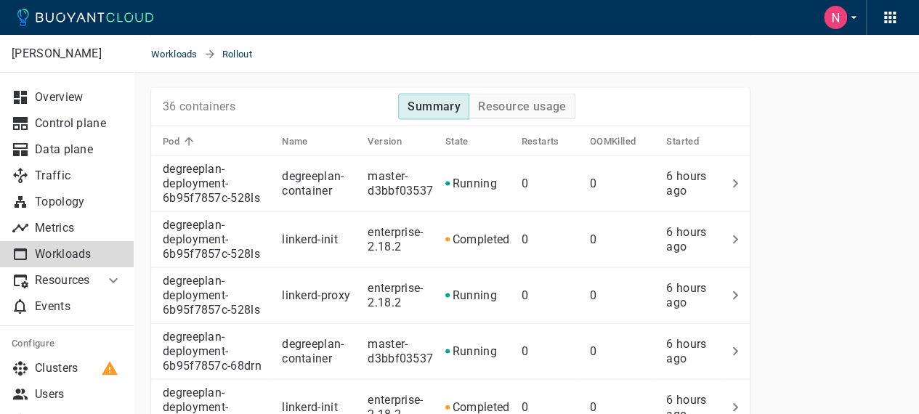
scroll to position [1090, 0]
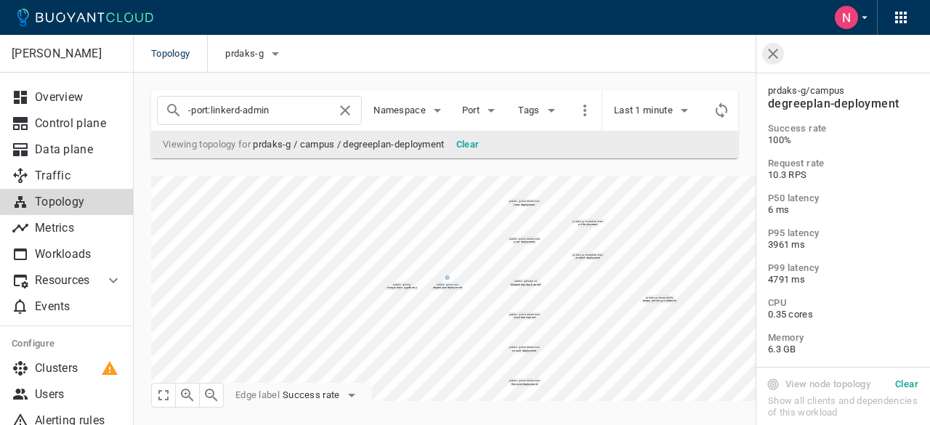
click at [770, 60] on icon "button" at bounding box center [772, 53] width 17 height 17
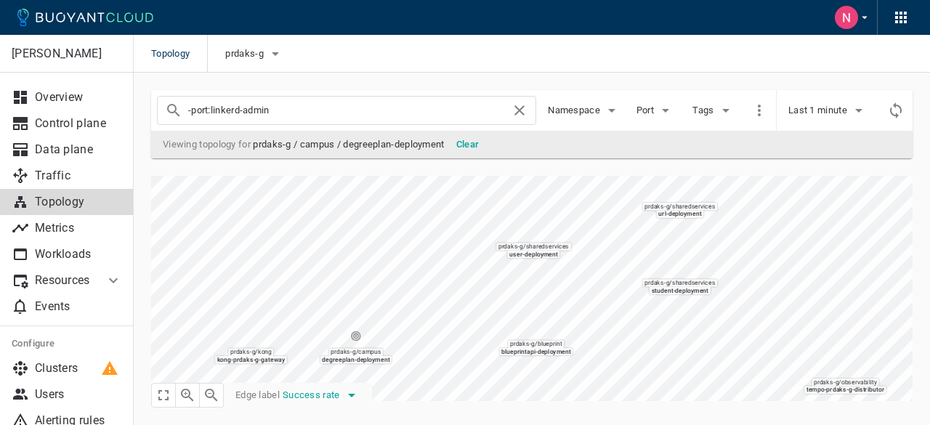
click at [342, 393] on div "prdaks-g / kong kong-prdaks-g-gateway prdaks-g / campus degreeplan-deployment p…" at bounding box center [523, 279] width 779 height 243
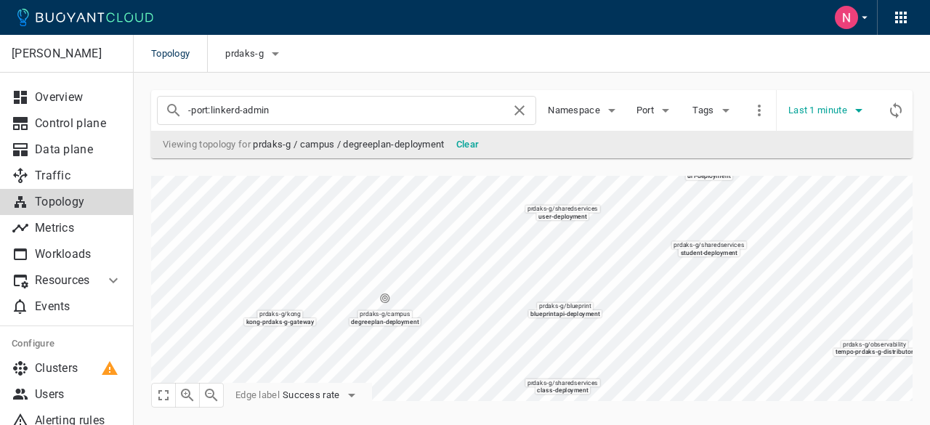
click at [863, 110] on icon "button" at bounding box center [858, 110] width 17 height 17
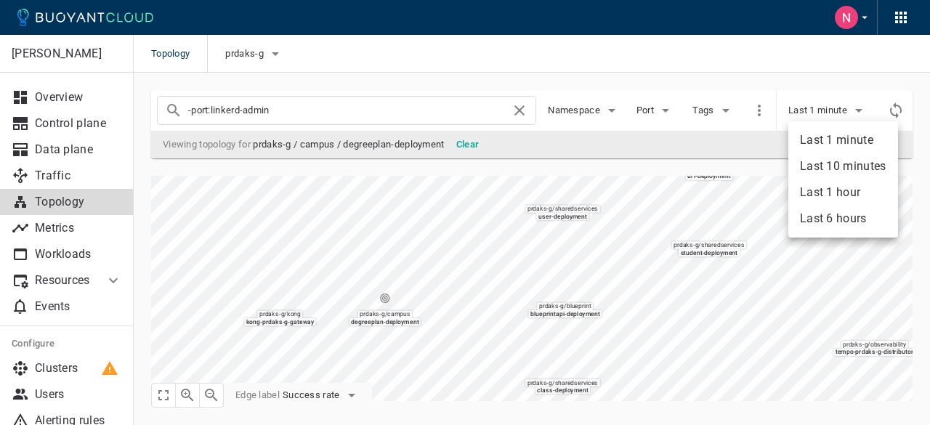
click at [848, 214] on li "Last 6 hours" at bounding box center [843, 219] width 110 height 26
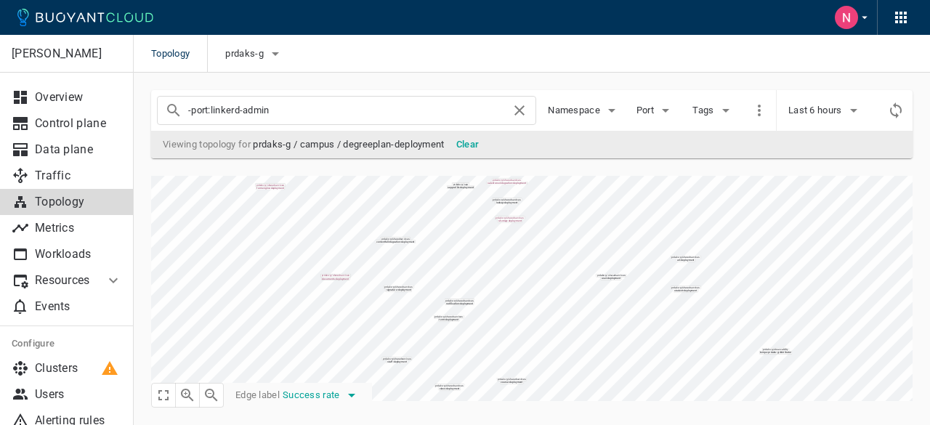
click at [347, 396] on icon "button" at bounding box center [351, 395] width 17 height 17
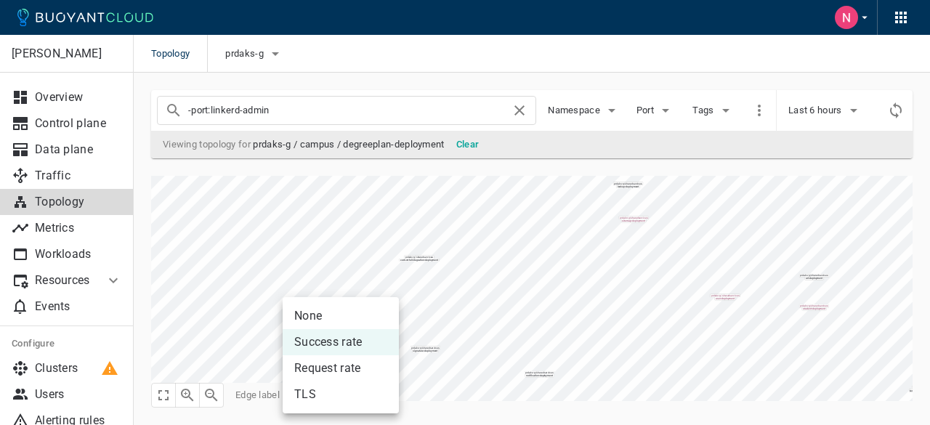
click at [336, 371] on li "Request rate" at bounding box center [341, 368] width 116 height 26
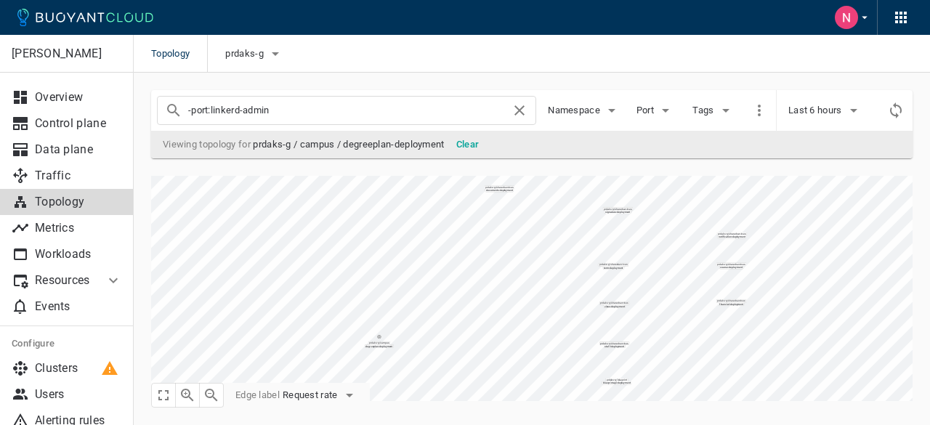
click at [487, 163] on div "prdaks-g / kong kong-prdaks-g-gateway prdaks-g / campus degreeplan-deployment p…" at bounding box center [523, 279] width 779 height 243
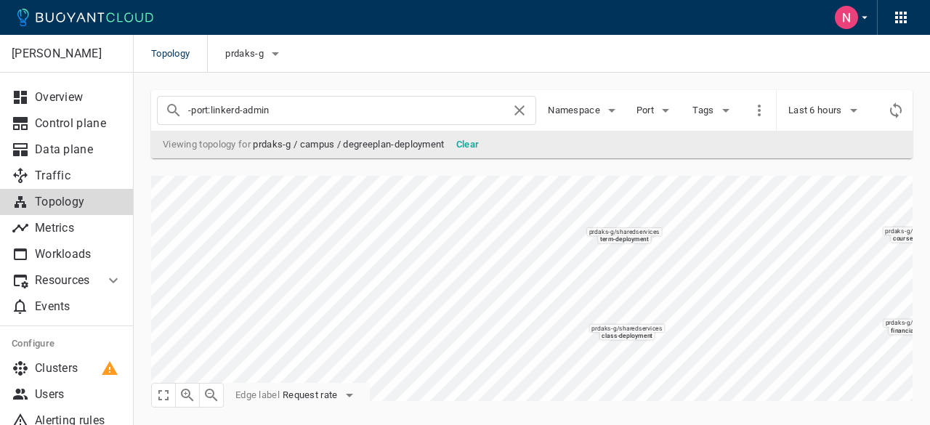
click at [272, 398] on div "prdaks-g / kong kong-prdaks-g-gateway prdaks-g / campus degreeplan-deployment p…" at bounding box center [523, 279] width 779 height 243
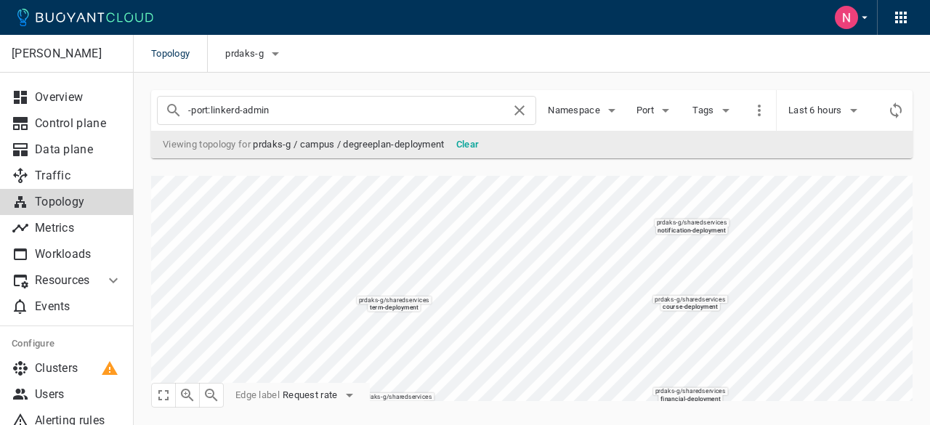
click at [427, 424] on div "kaplan Overview Control plane Data plane Traffic Topology Metrics Workloads Res…" at bounding box center [532, 249] width 796 height 352
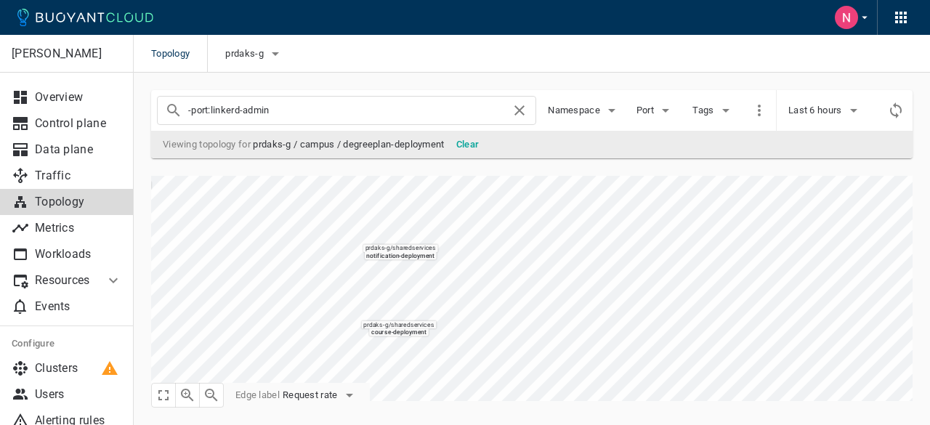
click at [929, 187] on div "kaplan Overview Control plane Data plane Traffic Topology Metrics Workloads Res…" at bounding box center [532, 249] width 796 height 352
click at [718, 129] on div "-port:linkerd-admin Namespace Port Tags Last 6 hours Viewing topology for prdak…" at bounding box center [523, 237] width 779 height 328
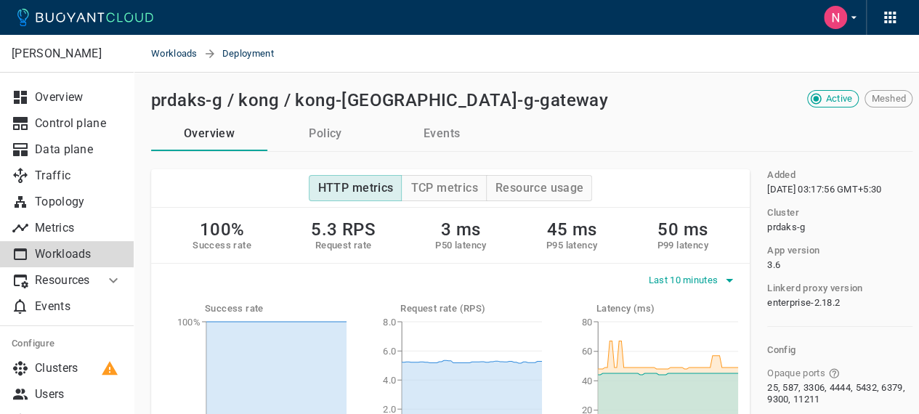
click at [663, 281] on span "Last 10 minutes" at bounding box center [685, 281] width 73 height 12
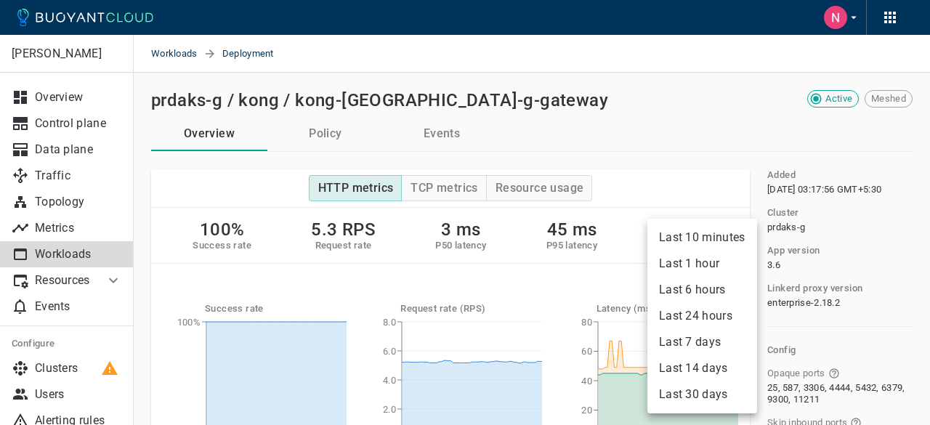
click at [700, 328] on li "Last 24 hours" at bounding box center [702, 316] width 110 height 26
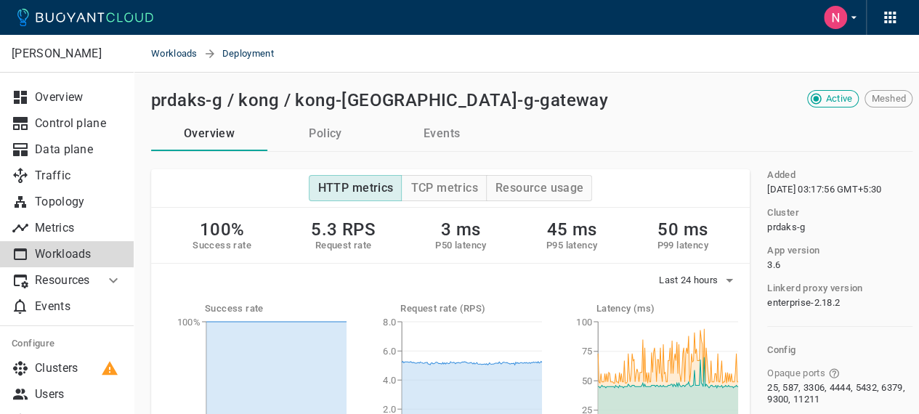
click at [707, 118] on div "Overview Policy Events" at bounding box center [532, 134] width 762 height 36
click at [459, 189] on h4 "TCP metrics" at bounding box center [444, 188] width 67 height 15
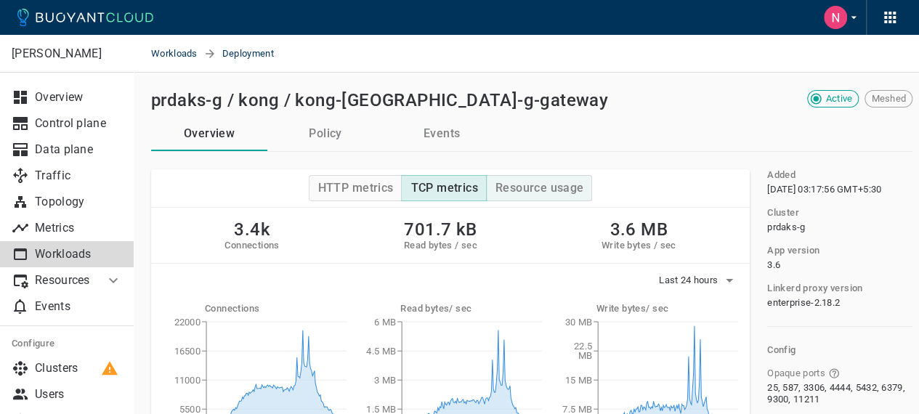
click at [544, 190] on h4 "Resource usage" at bounding box center [540, 188] width 89 height 15
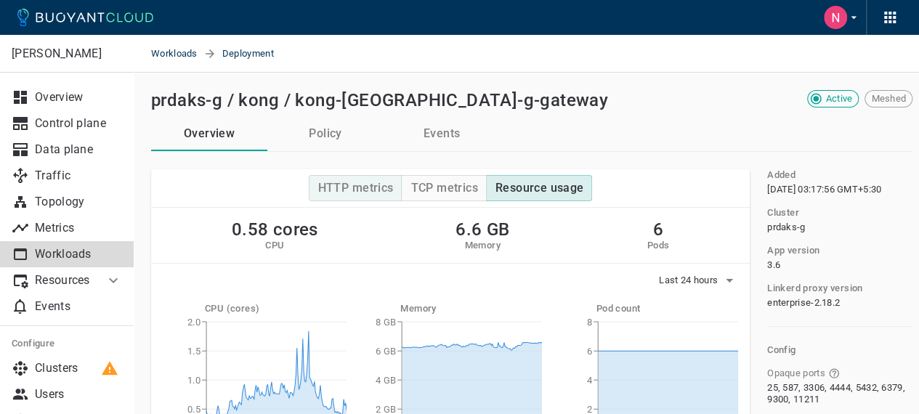
click at [358, 187] on h4 "HTTP metrics" at bounding box center [356, 188] width 76 height 15
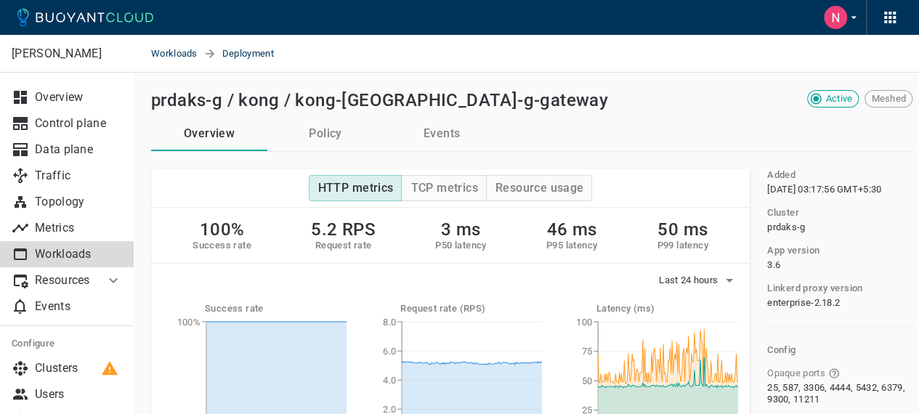
click at [336, 134] on button "Policy" at bounding box center [325, 133] width 116 height 35
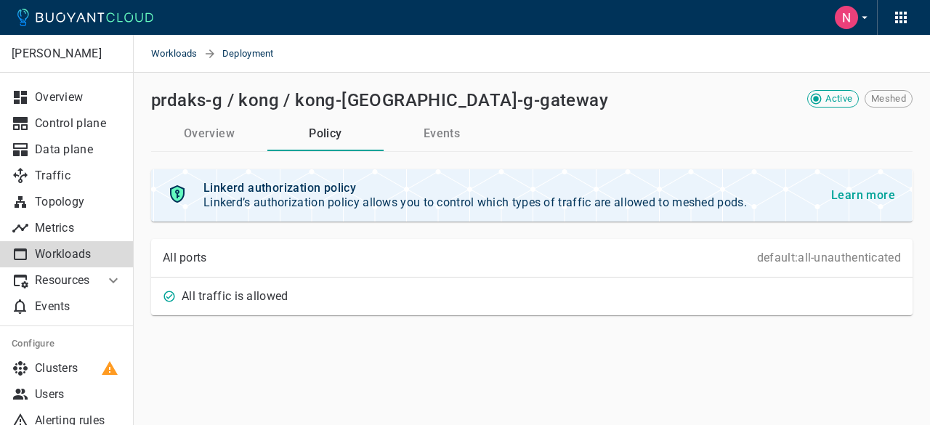
click at [438, 113] on div "prdaks-g / kong / kong-prdaks-g-gateway Active Meshed" at bounding box center [532, 103] width 762 height 26
click at [435, 134] on button "Events" at bounding box center [442, 133] width 116 height 35
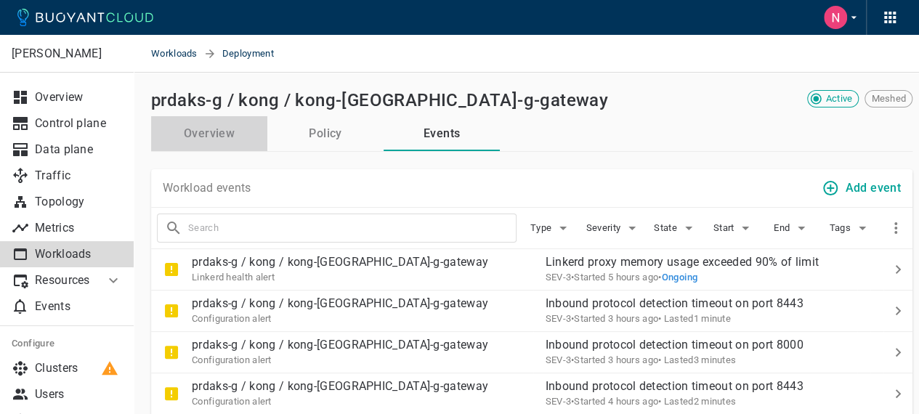
click at [211, 133] on button "Overview" at bounding box center [209, 133] width 116 height 35
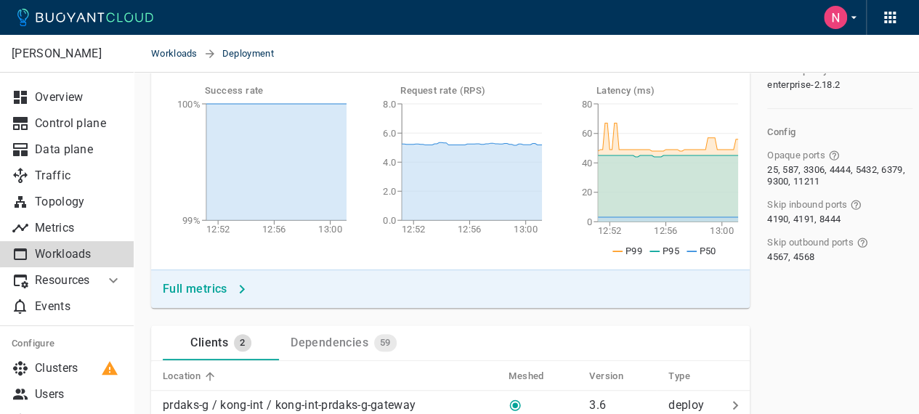
scroll to position [145, 0]
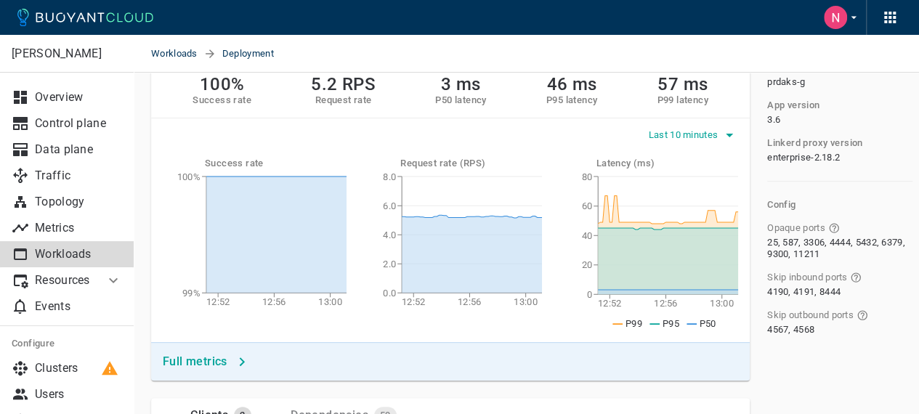
click at [690, 132] on span "Last 10 minutes" at bounding box center [685, 135] width 73 height 12
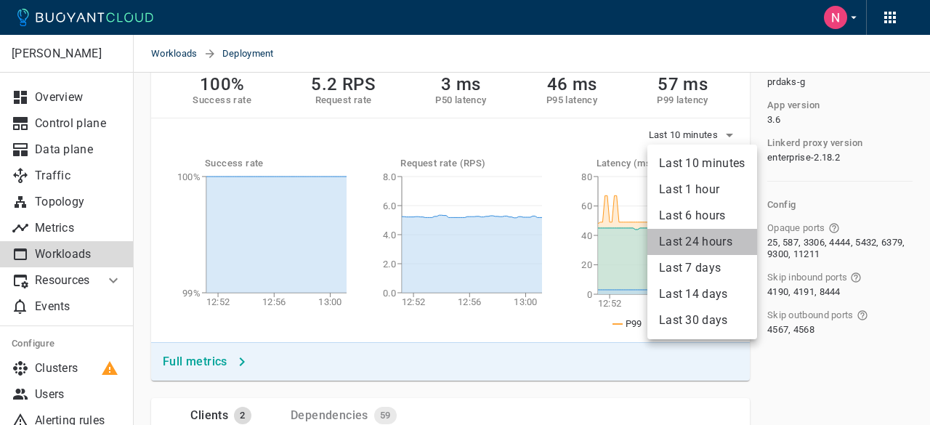
click at [699, 240] on li "Last 24 hours" at bounding box center [702, 242] width 110 height 26
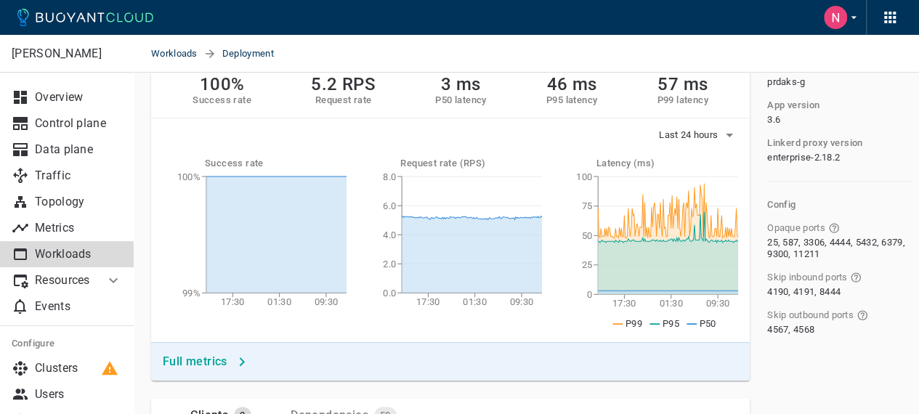
click at [762, 310] on div "Skip outbound ports 4567, 4568" at bounding box center [834, 317] width 157 height 38
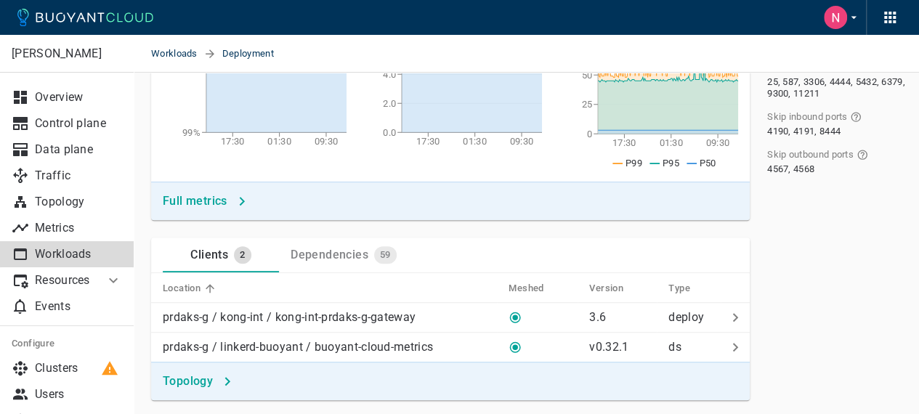
scroll to position [363, 0]
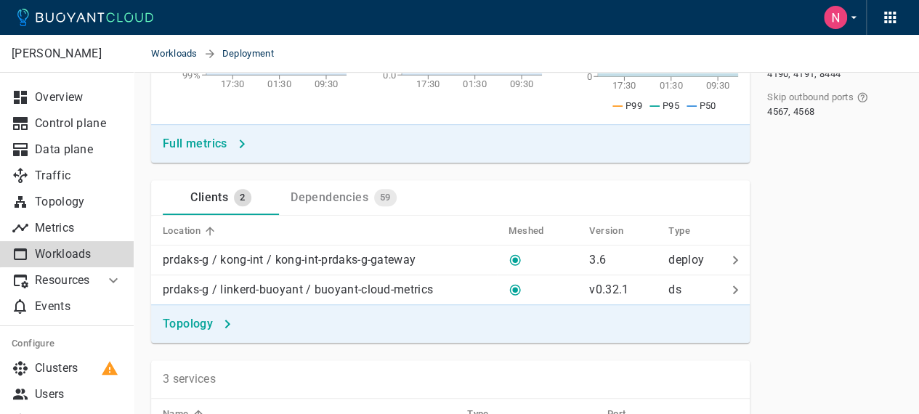
click at [195, 323] on h4 "Topology" at bounding box center [188, 324] width 50 height 15
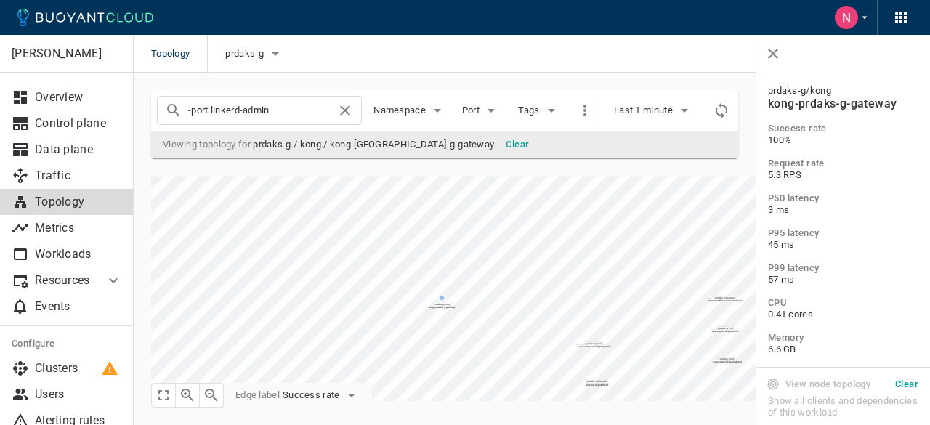
click at [599, 175] on div "prdaks-g / linkerd linkerd-destination prdaks-g / health-checks echo prdaks-g /…" at bounding box center [523, 279] width 779 height 243
click at [480, 142] on div "-port:linkerd-admin Namespace Port Tags Last 1 minute Viewing topology for prda…" at bounding box center [523, 237] width 779 height 328
click at [489, 130] on div "-port:linkerd-admin Namespace Port Tags Last 1 minute Viewing topology for prda…" at bounding box center [523, 237] width 779 height 328
click at [449, 140] on div "-port:linkerd-admin Namespace Port Tags Last 1 minute Viewing topology for prda…" at bounding box center [523, 237] width 779 height 328
click at [475, 170] on div "prdaks-g / linkerd linkerd-destination prdaks-g / health-checks echo prdaks-g /…" at bounding box center [523, 279] width 779 height 243
